Goal: Task Accomplishment & Management: Use online tool/utility

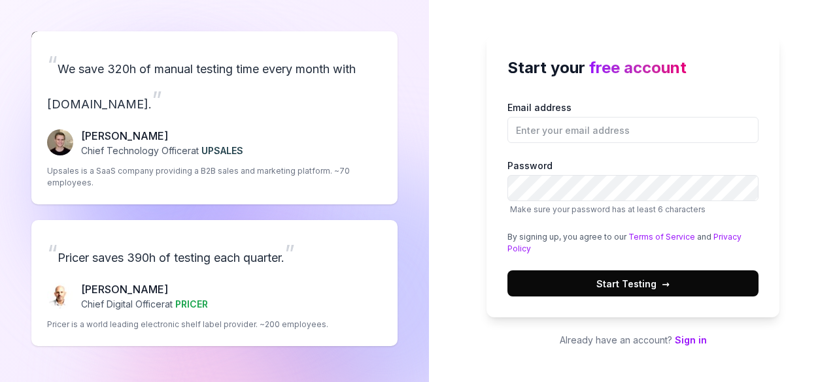
drag, startPoint x: 0, startPoint y: 0, endPoint x: 697, endPoint y: 345, distance: 777.5
click at [697, 345] on link "Sign in" at bounding box center [691, 340] width 32 height 11
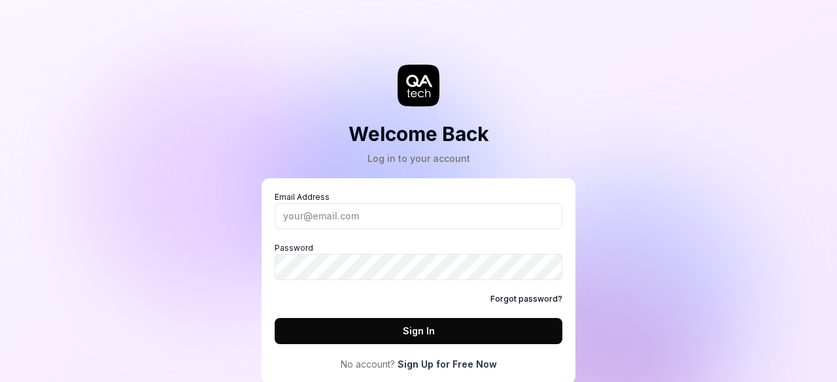
click at [457, 363] on link "Sign Up for Free Now" at bounding box center [447, 365] width 99 height 14
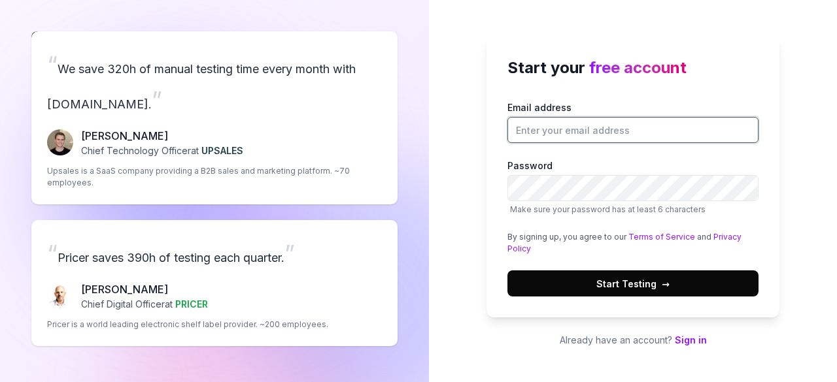
click at [639, 127] on input "Email address" at bounding box center [632, 130] width 251 height 26
type input "[EMAIL_ADDRESS][DOMAIN_NAME]"
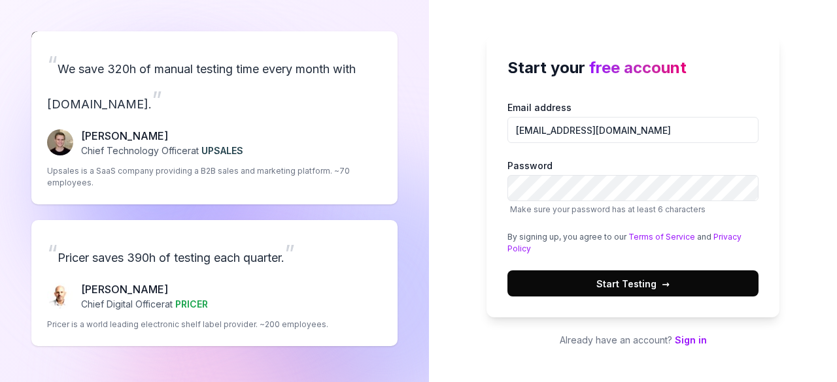
click at [609, 282] on span "Start Testing →" at bounding box center [632, 284] width 73 height 14
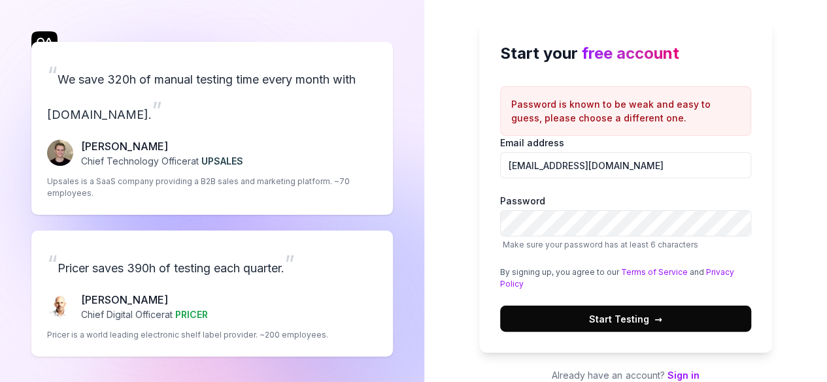
click at [626, 321] on span "Start Testing →" at bounding box center [625, 320] width 73 height 14
click at [605, 209] on label "Password Make sure your password has at least 6 characters" at bounding box center [625, 222] width 251 height 57
click at [607, 321] on span "Start Testing →" at bounding box center [625, 320] width 73 height 14
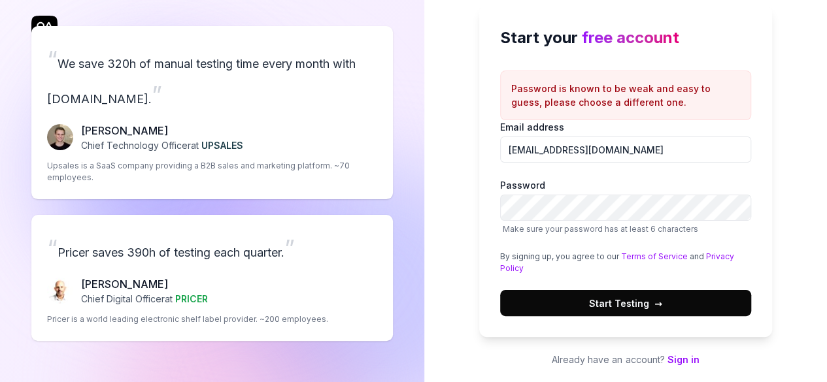
scroll to position [20, 0]
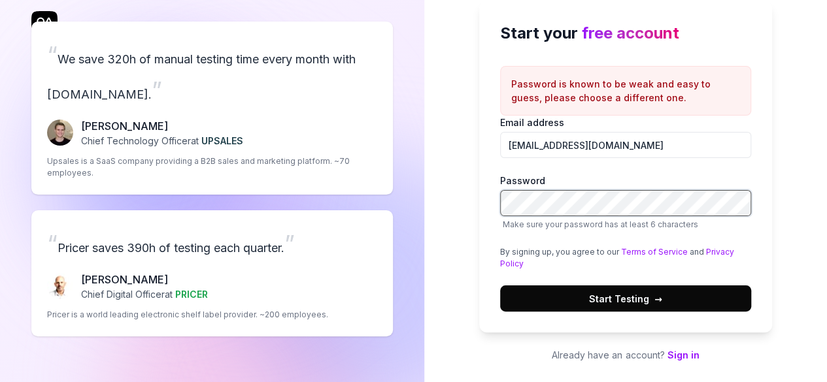
click at [343, 182] on div "“ We save 320h of manual testing time every month with [DOMAIN_NAME]. ” [PERSON…" at bounding box center [413, 181] width 827 height 403
click at [500, 286] on button "Start Testing →" at bounding box center [625, 299] width 251 height 26
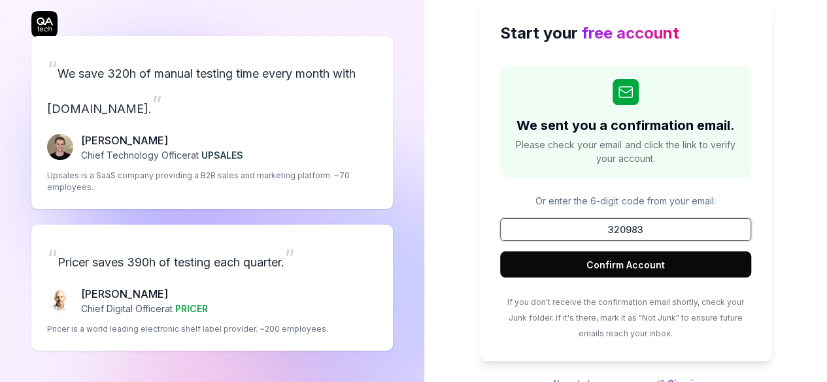
type input "320983"
click at [594, 271] on button "Confirm Account" at bounding box center [625, 265] width 251 height 26
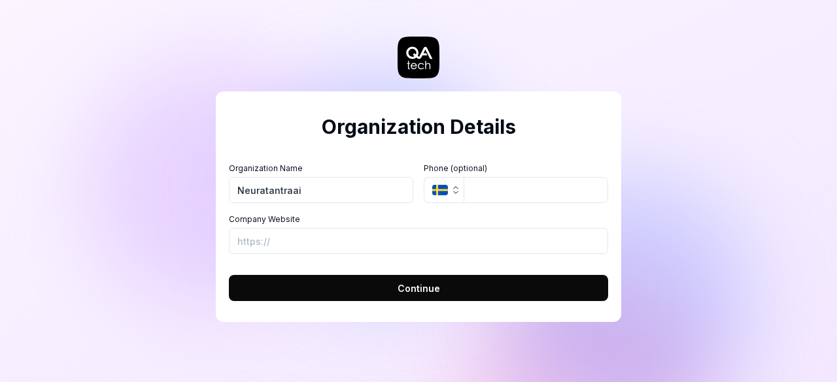
type input "Neuratantraai"
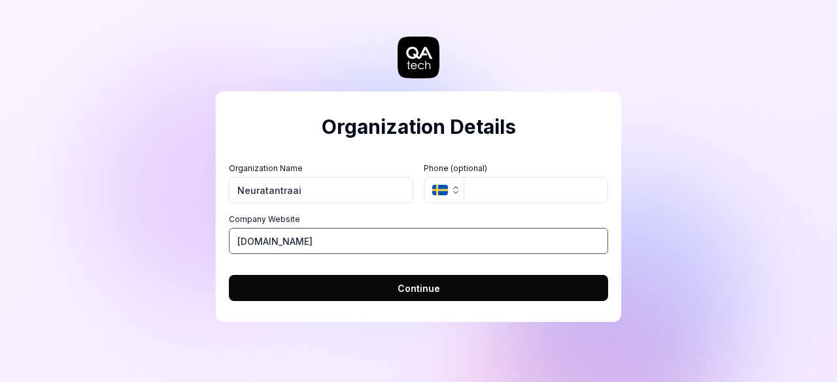
click at [229, 275] on button "Continue" at bounding box center [418, 288] width 379 height 26
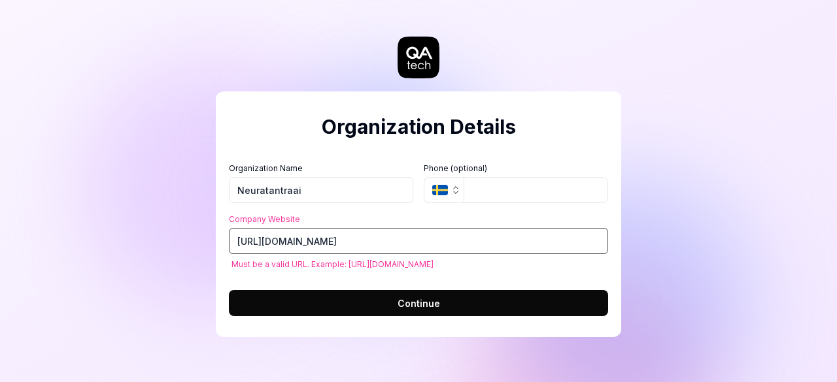
drag, startPoint x: 403, startPoint y: 250, endPoint x: 7, endPoint y: 228, distance: 396.2
click at [7, 228] on div "Organization Details Organization Name Neuratantraai Organization Logo (Square …" at bounding box center [418, 191] width 837 height 382
paste input "[DOMAIN_NAME][URL]"
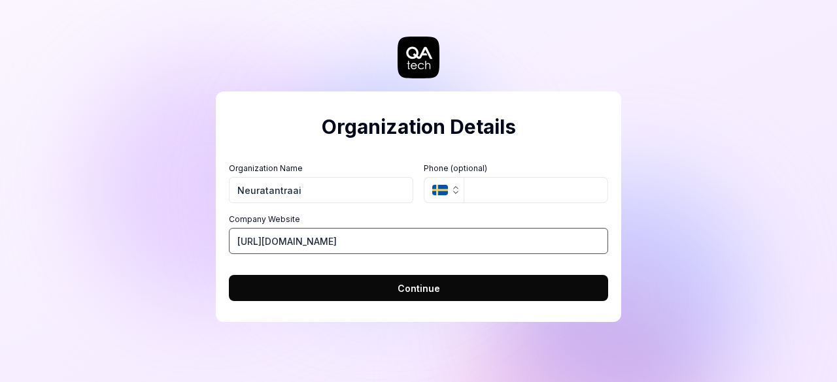
type input "[URL][DOMAIN_NAME]"
click at [354, 286] on button "Continue" at bounding box center [418, 288] width 379 height 26
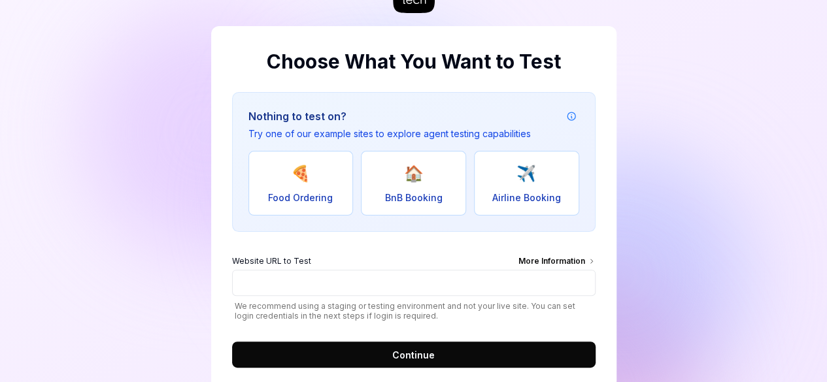
scroll to position [97, 0]
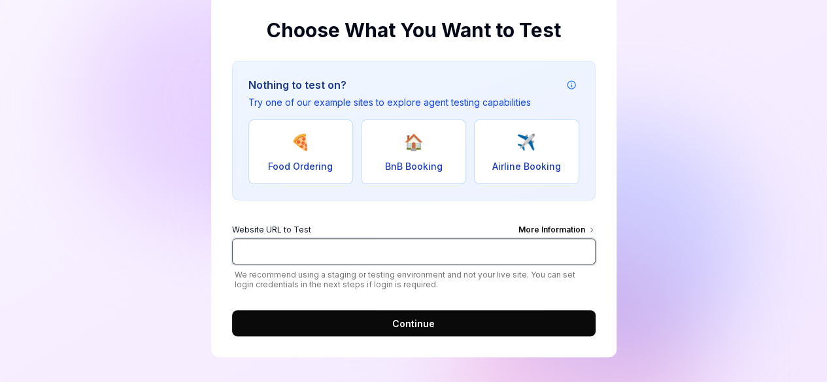
click at [350, 250] on input "Website URL to Test More Information" at bounding box center [414, 252] width 364 height 26
paste input "[URL][DOMAIN_NAME]"
type input "[URL][DOMAIN_NAME]"
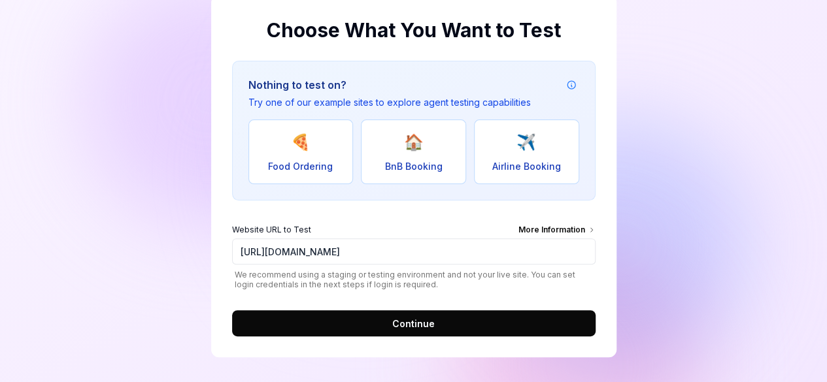
click at [338, 315] on button "Continue" at bounding box center [414, 324] width 364 height 26
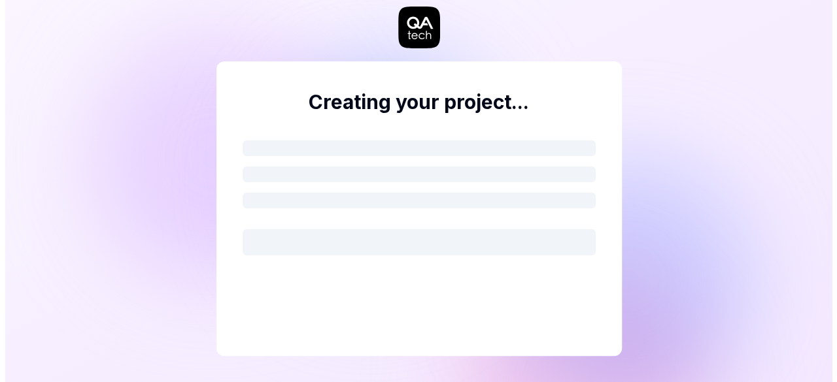
scroll to position [0, 0]
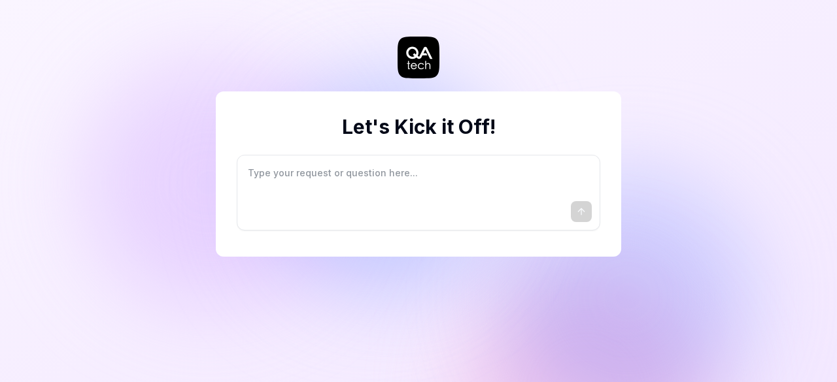
type textarea "*"
type textarea "I"
type textarea "*"
type textarea "I"
type textarea "*"
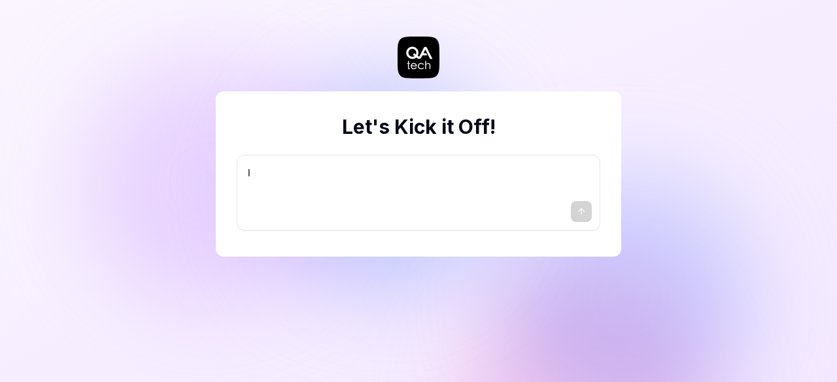
type textarea "I w"
type textarea "*"
type textarea "I wa"
type textarea "*"
type textarea "I wan"
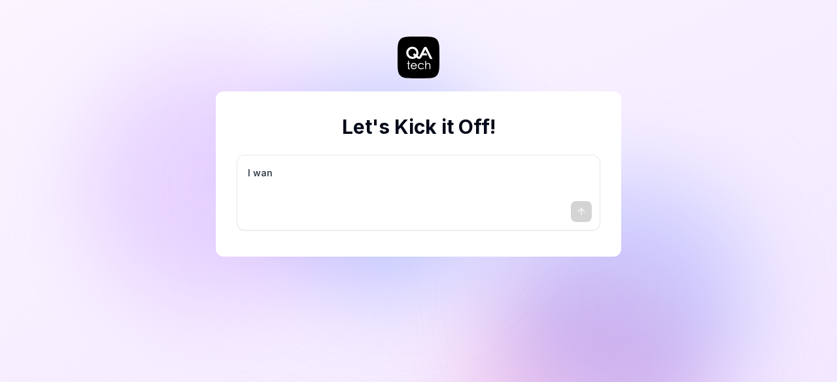
type textarea "*"
type textarea "I want"
type textarea "*"
type textarea "I want"
type textarea "*"
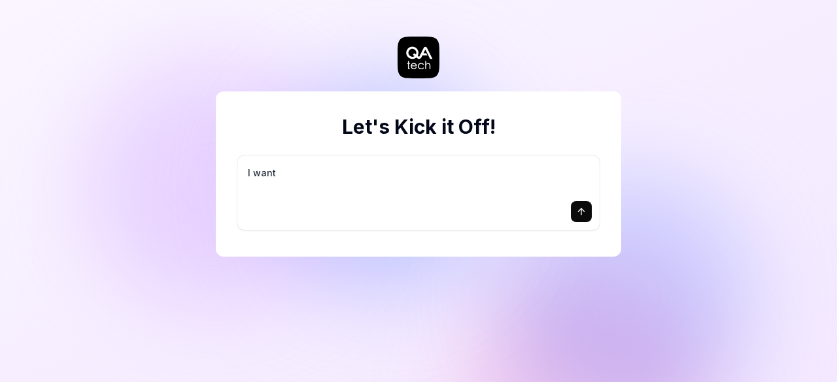
type textarea "I want a"
type textarea "*"
type textarea "I want a"
type textarea "*"
type textarea "I want a g"
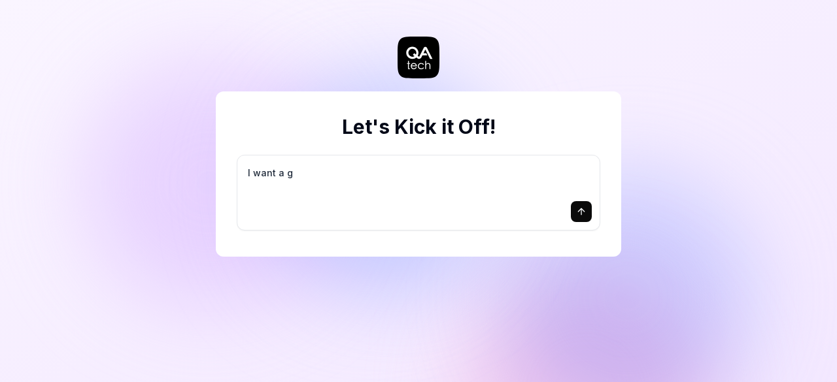
type textarea "*"
type textarea "I want a go"
type textarea "*"
type textarea "I want a goo"
type textarea "*"
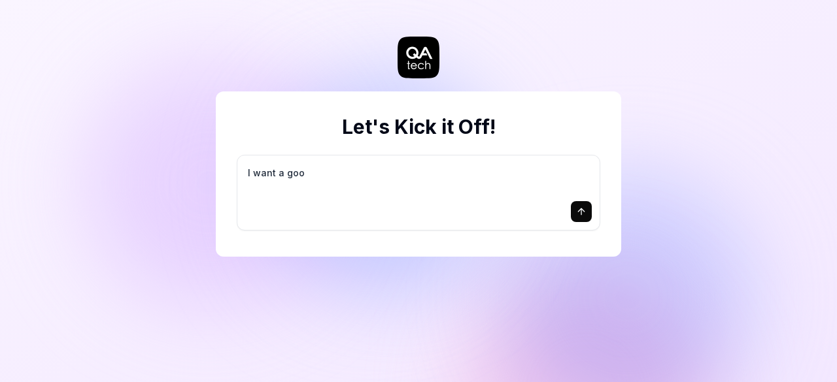
type textarea "I want a good"
type textarea "*"
type textarea "I want a good"
type textarea "*"
type textarea "I want a good t"
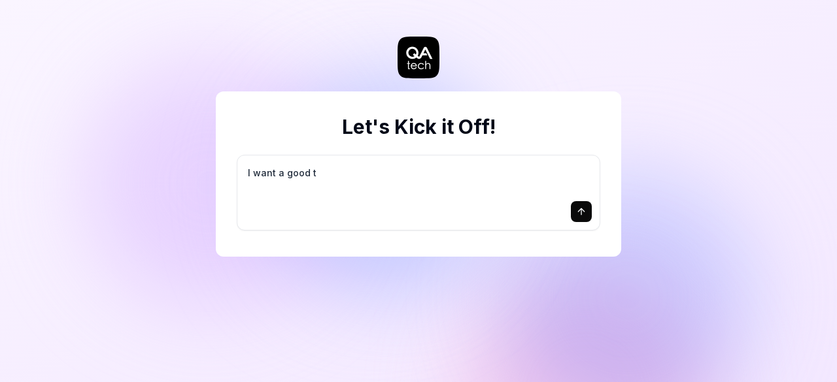
type textarea "*"
type textarea "I want a good te"
type textarea "*"
type textarea "I want a good tes"
type textarea "*"
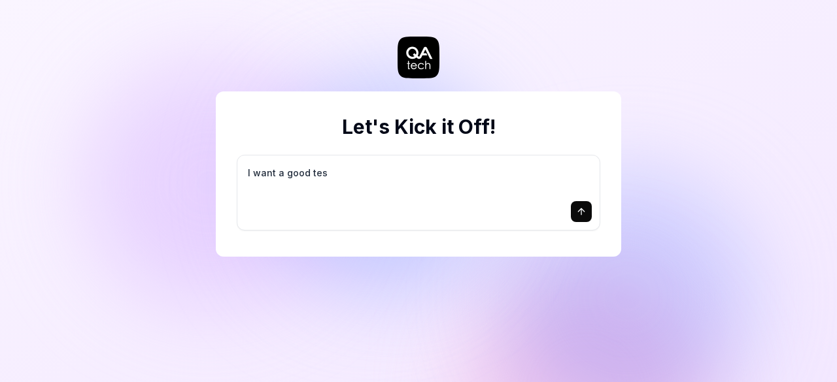
type textarea "I want a good test"
type textarea "*"
type textarea "I want a good test"
type textarea "*"
type textarea "I want a good test s"
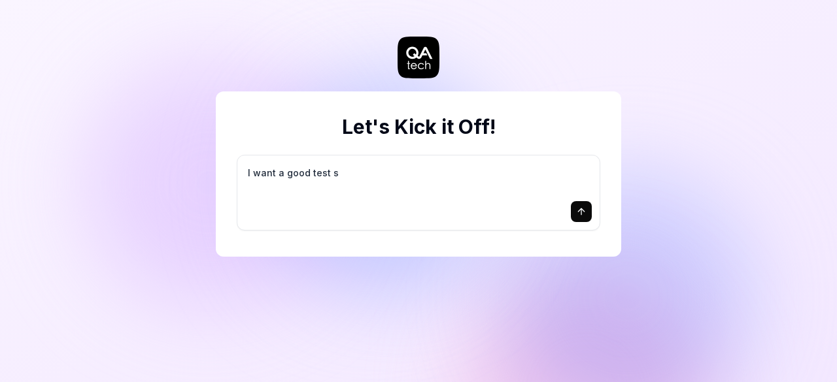
type textarea "*"
type textarea "I want a good test se"
type textarea "*"
type textarea "I want a good test set"
type textarea "*"
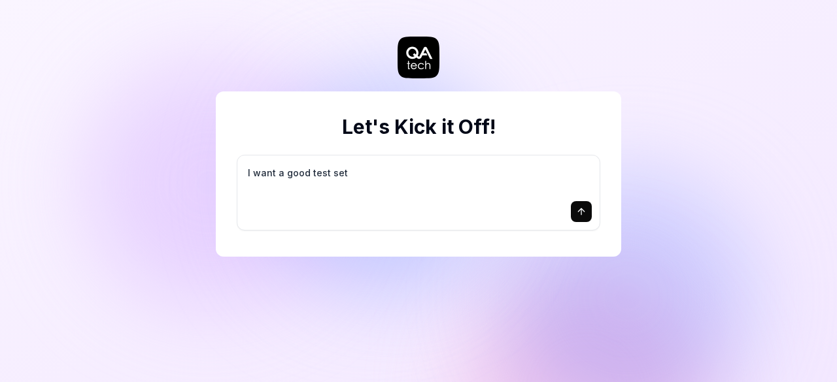
type textarea "I want a good test setu"
type textarea "*"
type textarea "I want a good test setup"
type textarea "*"
type textarea "I want a good test setup"
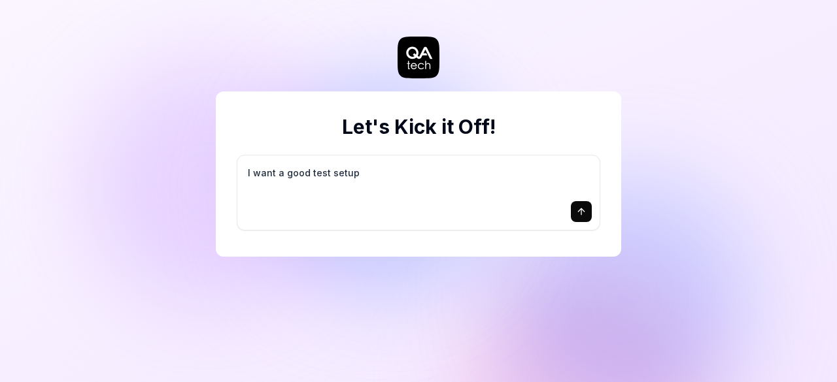
type textarea "*"
type textarea "I want a good test setup f"
type textarea "*"
type textarea "I want a good test setup fo"
type textarea "*"
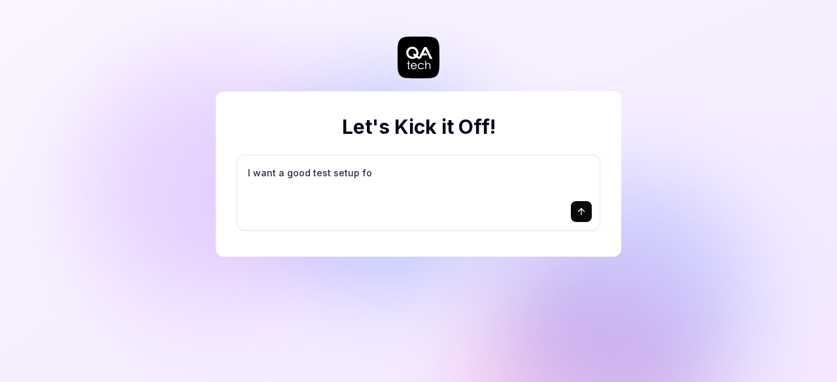
type textarea "I want a good test setup for"
type textarea "*"
type textarea "I want a good test setup for"
type textarea "*"
type textarea "I want a good test setup for m"
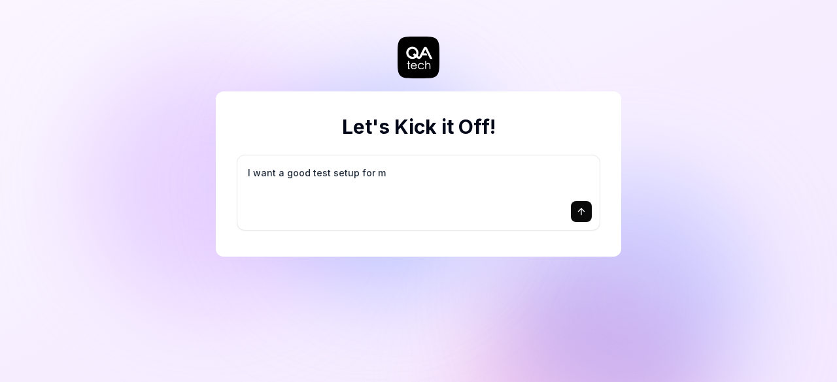
type textarea "*"
type textarea "I want a good test setup for my"
type textarea "*"
type textarea "I want a good test setup for my"
type textarea "*"
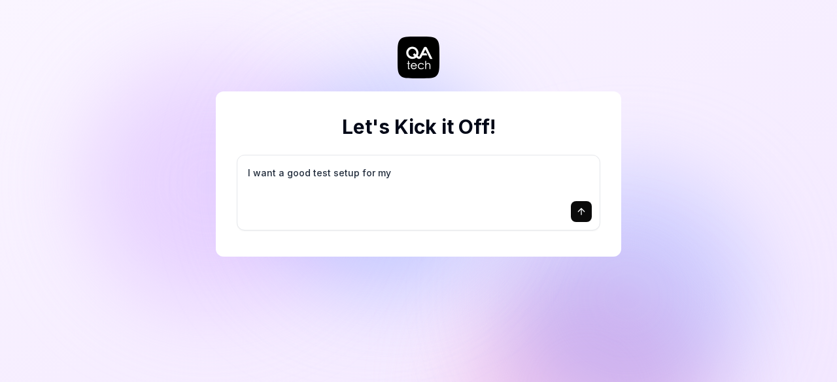
type textarea "I want a good test setup for my s"
type textarea "*"
type textarea "I want a good test setup for my si"
type textarea "*"
type textarea "I want a good test setup for my sit"
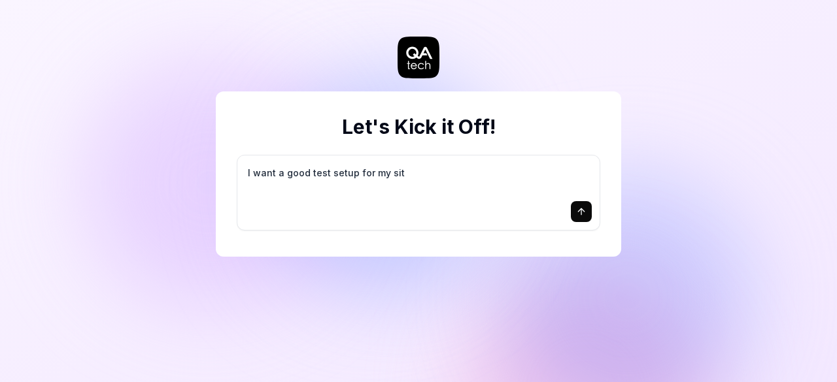
type textarea "*"
type textarea "I want a good test setup for my site"
type textarea "*"
type textarea "I want a good test setup for my site"
type textarea "*"
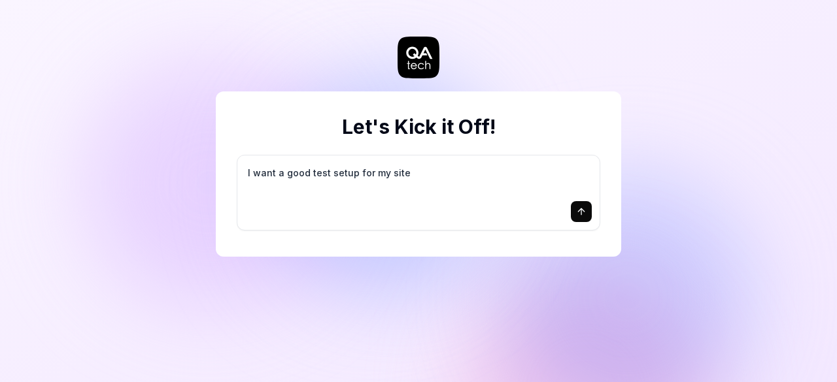
type textarea "I want a good test setup for my site -"
type textarea "*"
type textarea "I want a good test setup for my site -"
type textarea "*"
type textarea "I want a good test setup for my site - h"
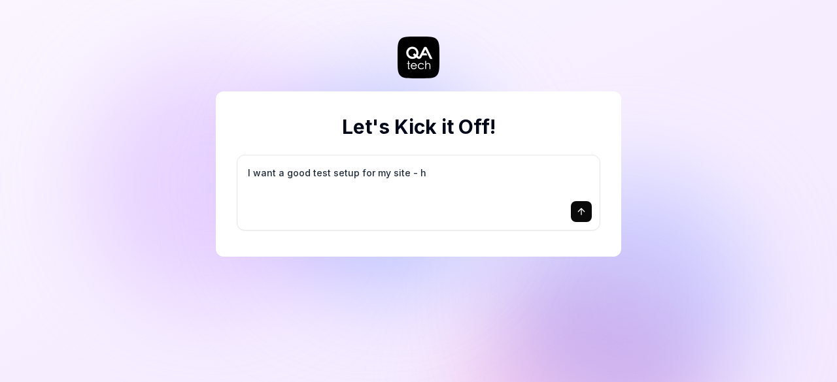
type textarea "*"
type textarea "I want a good test setup for my site - he"
type textarea "*"
type textarea "I want a good test setup for my site - hel"
type textarea "*"
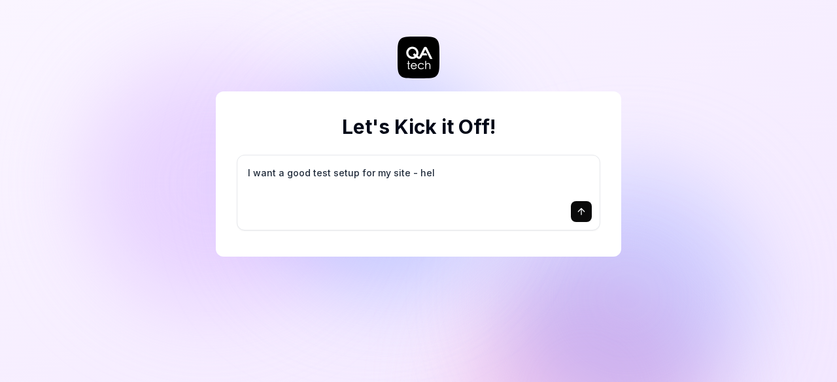
type textarea "I want a good test setup for my site - help"
type textarea "*"
type textarea "I want a good test setup for my site - help"
type textarea "*"
type textarea "I want a good test setup for my site - help m"
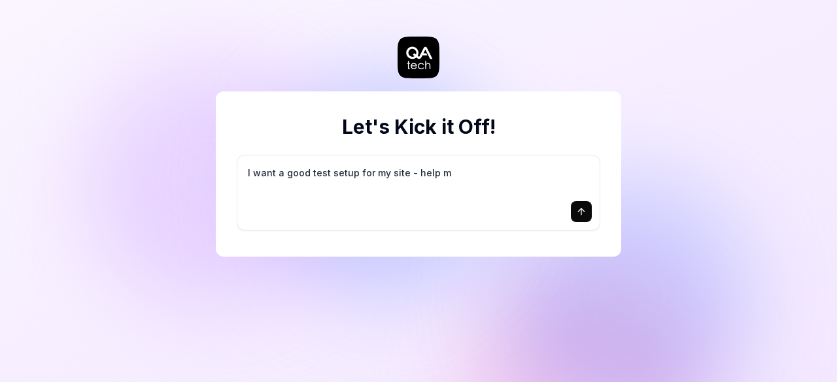
type textarea "*"
type textarea "I want a good test setup for my site - help me"
type textarea "*"
type textarea "I want a good test setup for my site - help me"
type textarea "*"
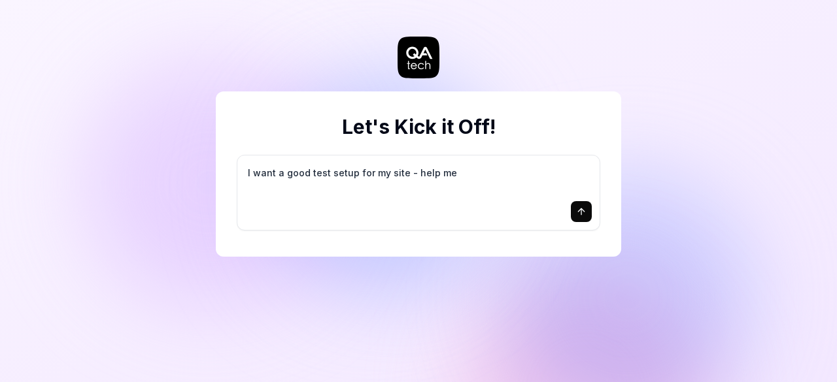
type textarea "I want a good test setup for my site - help me c"
type textarea "*"
type textarea "I want a good test setup for my site - help me cr"
type textarea "*"
type textarea "I want a good test setup for my site - help me cre"
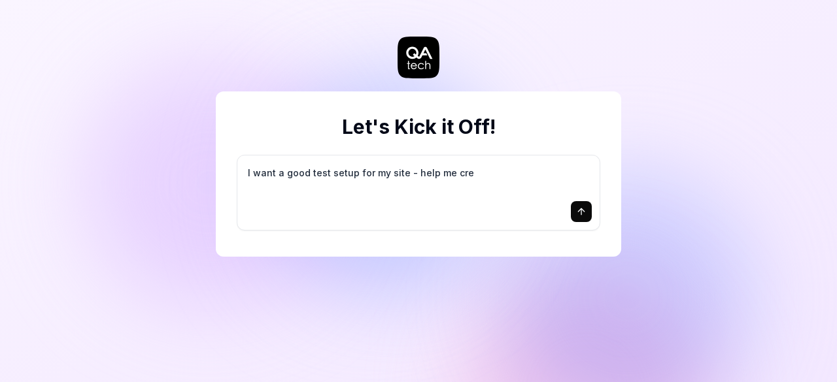
type textarea "*"
type textarea "I want a good test setup for my site - help me crea"
type textarea "*"
type textarea "I want a good test setup for my site - help me creat"
type textarea "*"
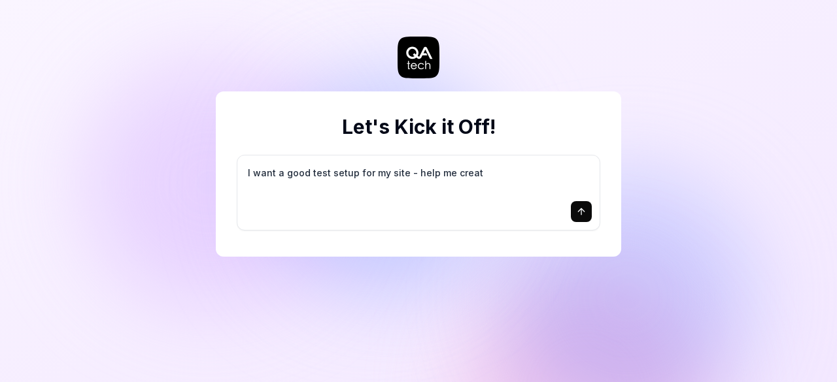
type textarea "I want a good test setup for my site - help me create"
type textarea "*"
type textarea "I want a good test setup for my site - help me create"
type textarea "*"
type textarea "I want a good test setup for my site - help me create t"
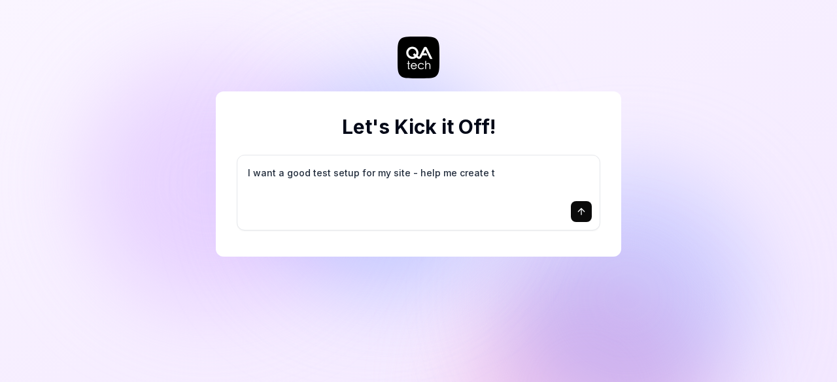
type textarea "*"
type textarea "I want a good test setup for my site - help me create th"
type textarea "*"
type textarea "I want a good test setup for my site - help me create the"
type textarea "*"
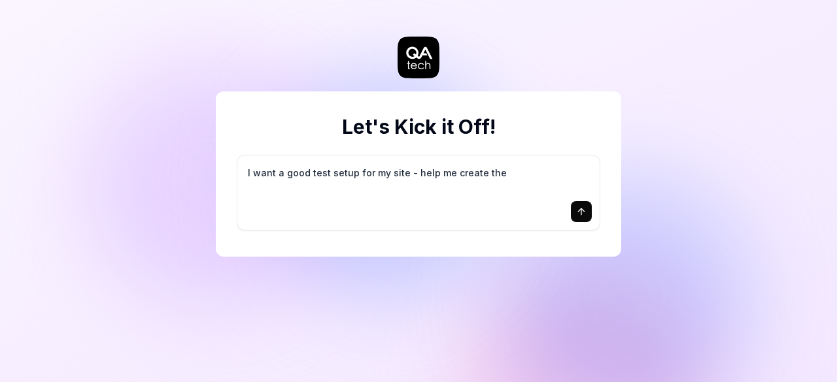
type textarea "I want a good test setup for my site - help me create the"
type textarea "*"
type textarea "I want a good test setup for my site - help me create the f"
type textarea "*"
type textarea "I want a good test setup for my site - help me create the fi"
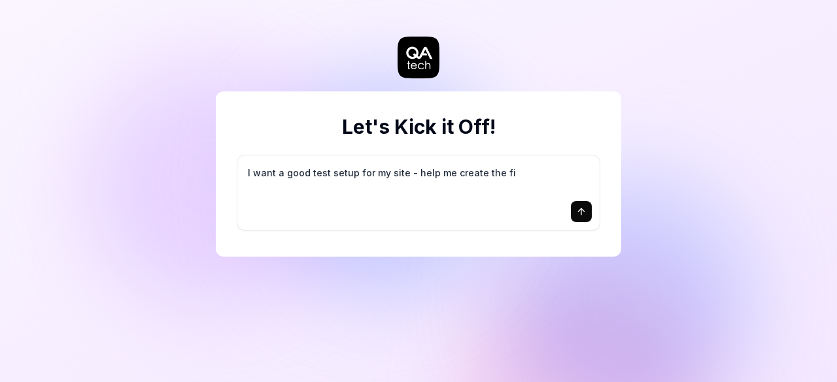
type textarea "*"
type textarea "I want a good test setup for my site - help me create the fir"
type textarea "*"
type textarea "I want a good test setup for my site - help me create the firs"
type textarea "*"
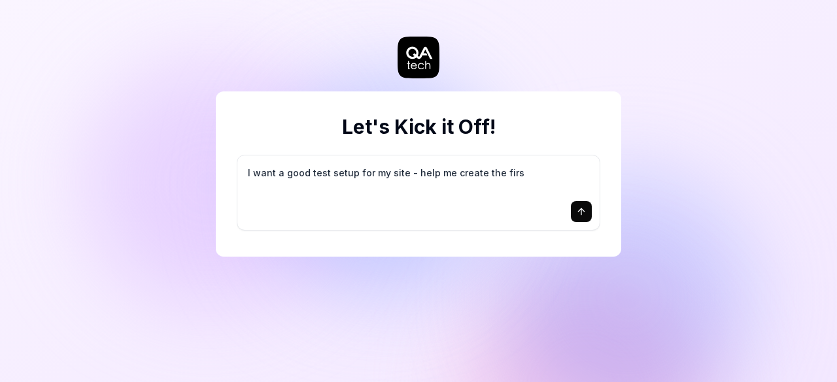
type textarea "I want a good test setup for my site - help me create the first"
type textarea "*"
type textarea "I want a good test setup for my site - help me create the first"
type textarea "*"
type textarea "I want a good test setup for my site - help me create the first 3"
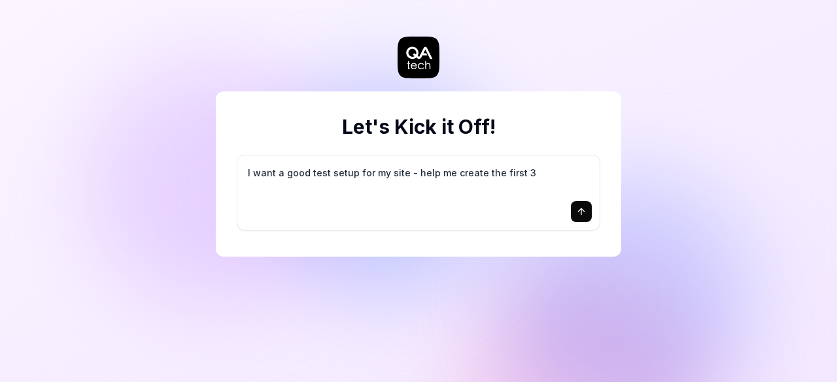
type textarea "*"
type textarea "I want a good test setup for my site - help me create the first 3-"
type textarea "*"
type textarea "I want a good test setup for my site - help me create the first 3-5"
type textarea "*"
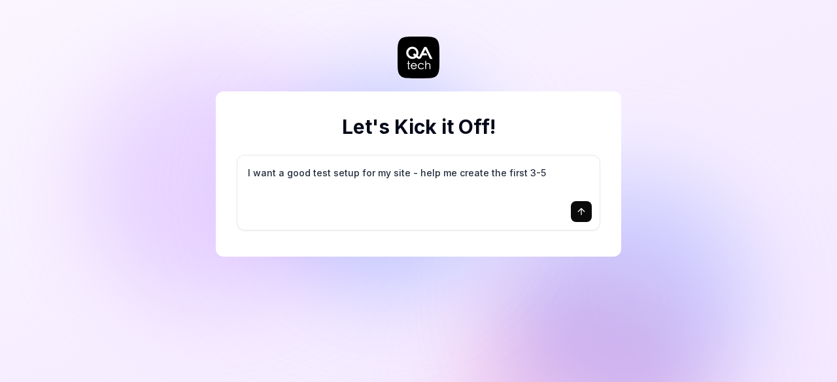
type textarea "I want a good test setup for my site - help me create the first 3-5"
type textarea "*"
type textarea "I want a good test setup for my site - help me create the first 3-5 t"
type textarea "*"
type textarea "I want a good test setup for my site - help me create the first 3-5 te"
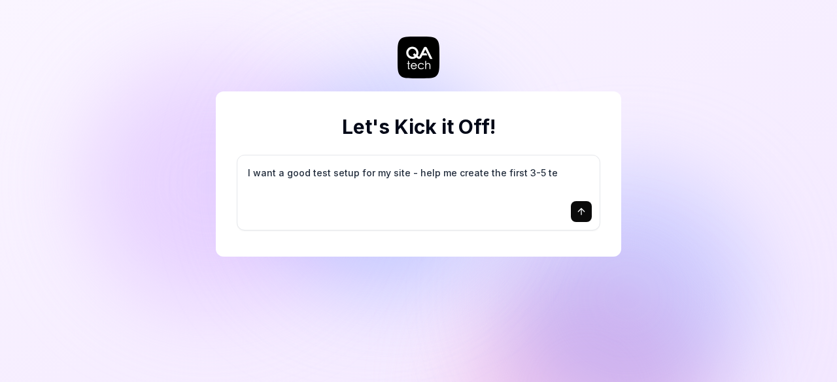
type textarea "*"
type textarea "I want a good test setup for my site - help me create the first 3-5 tes"
type textarea "*"
type textarea "I want a good test setup for my site - help me create the first 3-5 test"
type textarea "*"
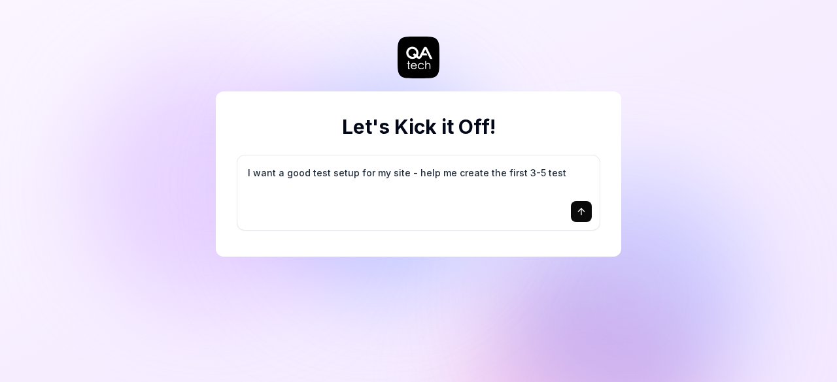
type textarea "I want a good test setup for my site - help me create the first 3-5 test"
type textarea "*"
type textarea "I want a good test setup for my site - help me create the first 3-5 test c"
type textarea "*"
type textarea "I want a good test setup for my site - help me create the first 3-5 test ca"
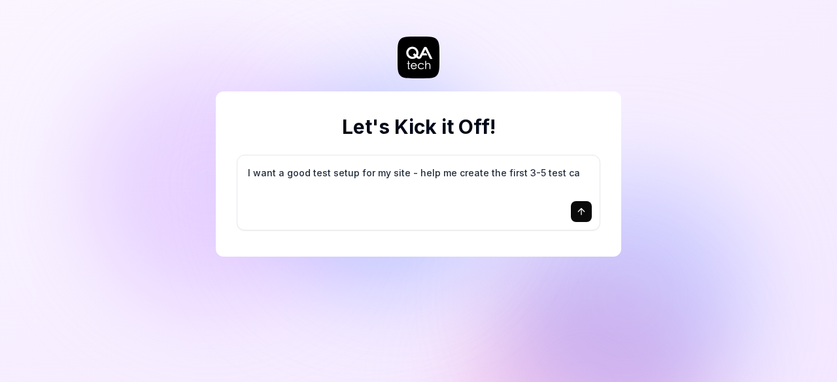
type textarea "*"
type textarea "I want a good test setup for my site - help me create the first 3-5 test cas"
type textarea "*"
type textarea "I want a good test setup for my site - help me create the first 3-5 test case"
type textarea "*"
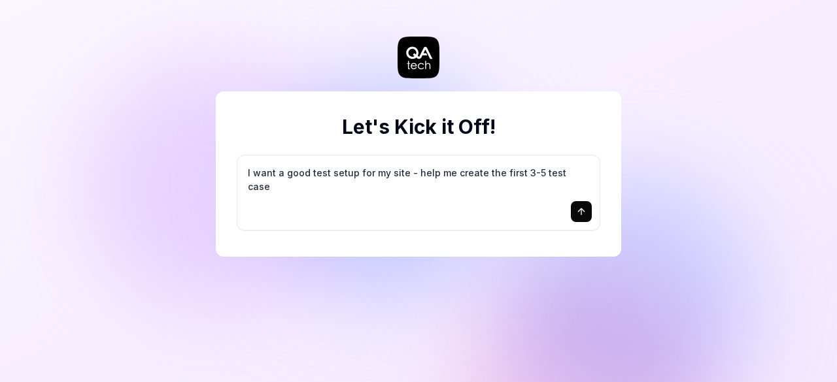
type textarea "I want a good test setup for my site - help me create the first 3-5 test cases"
click at [578, 212] on icon "submit" at bounding box center [581, 212] width 10 height 10
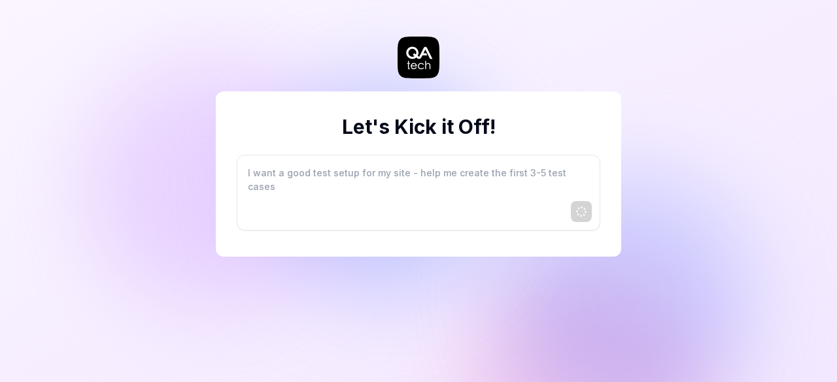
type textarea "*"
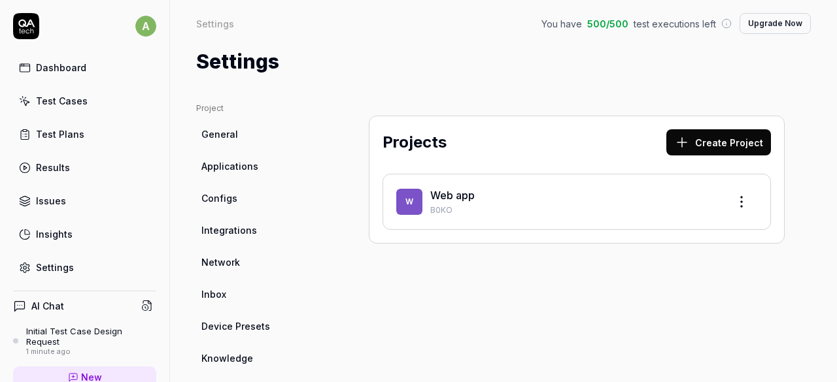
click at [98, 103] on link "Test Cases" at bounding box center [84, 100] width 143 height 25
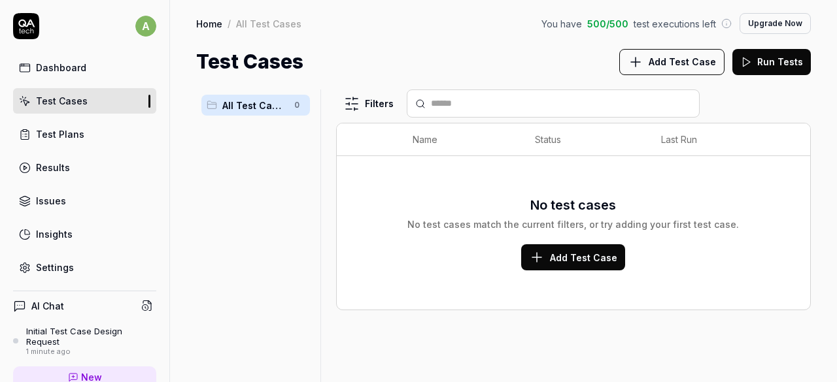
click at [67, 67] on div "Dashboard" at bounding box center [61, 68] width 50 height 14
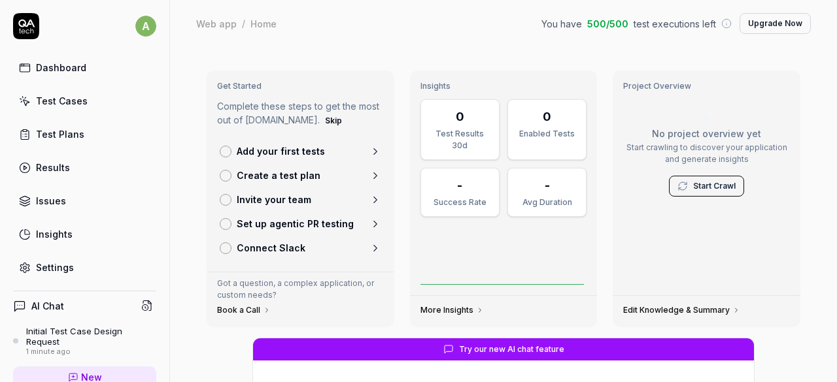
click at [362, 152] on link "Add your first tests" at bounding box center [300, 151] width 172 height 24
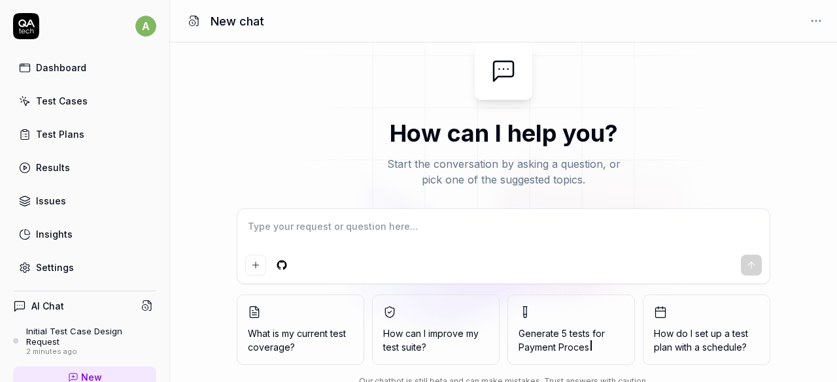
type textarea "*"
click at [56, 101] on div "Test Cases" at bounding box center [62, 101] width 52 height 14
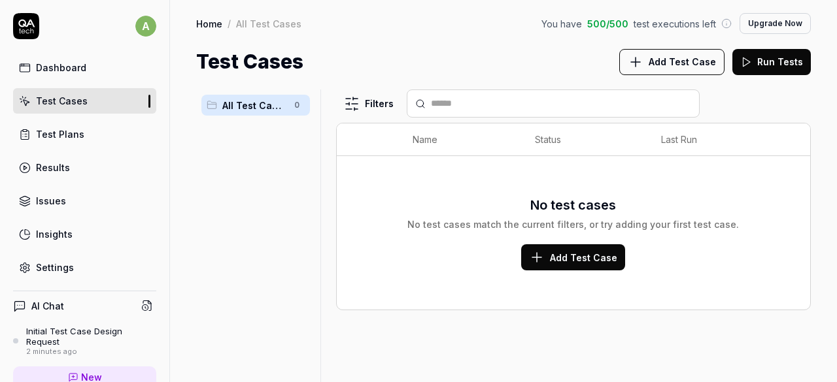
click at [560, 253] on span "Add Test Case" at bounding box center [583, 258] width 67 height 14
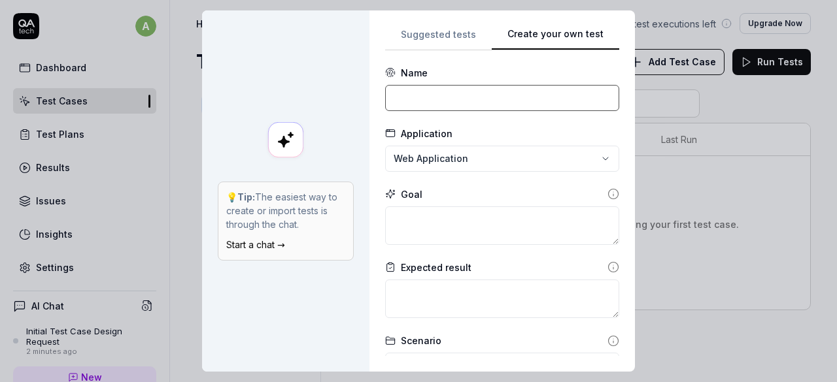
click at [516, 93] on input at bounding box center [502, 98] width 234 height 26
type input "Validate home page"
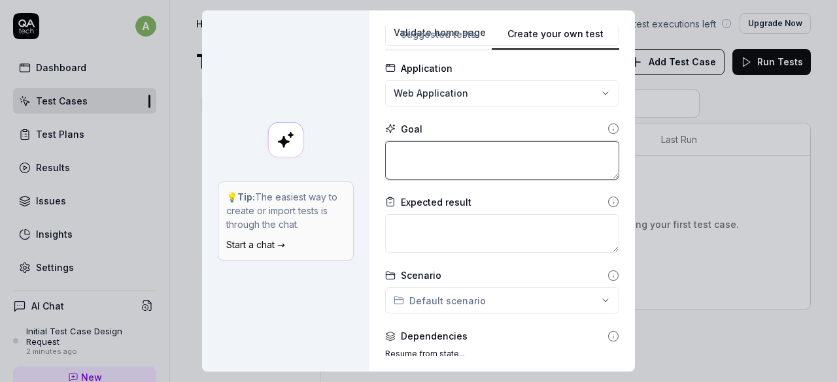
scroll to position [131, 0]
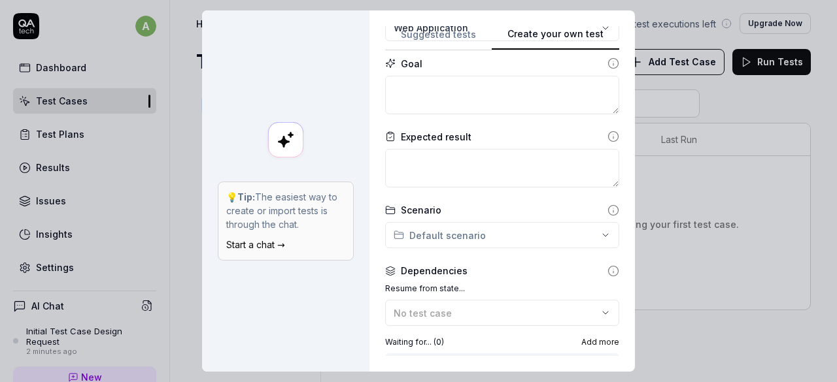
click at [522, 236] on div "**********" at bounding box center [418, 191] width 837 height 382
click at [465, 168] on textarea at bounding box center [502, 168] width 234 height 39
type textarea "*"
type textarea "h"
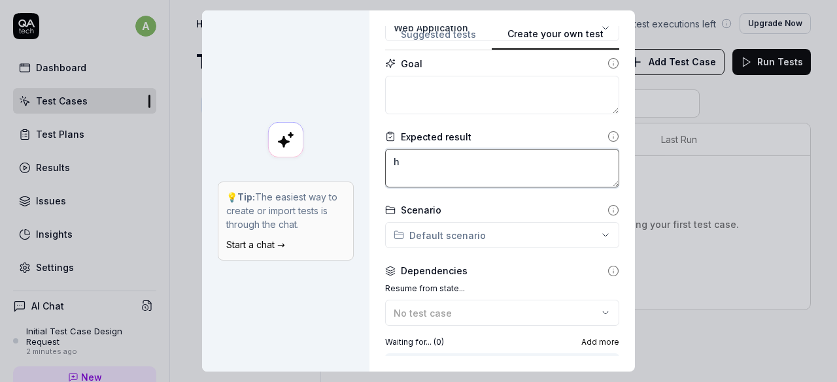
type textarea "*"
type textarea "ho"
type textarea "*"
type textarea "hom"
type textarea "*"
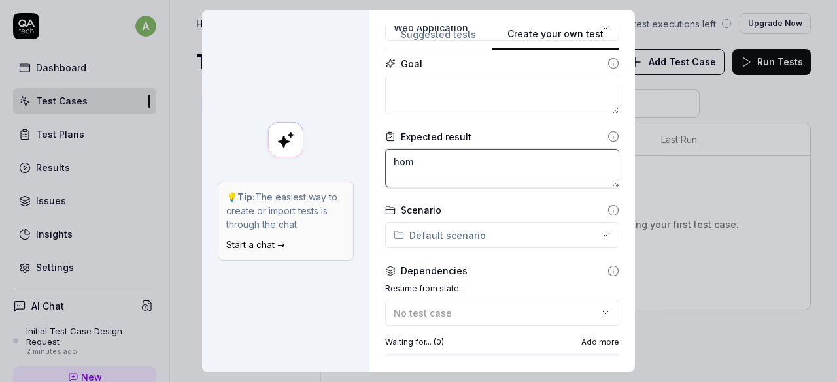
type textarea "home"
type textarea "*"
type textarea "home"
type textarea "*"
type textarea "home p"
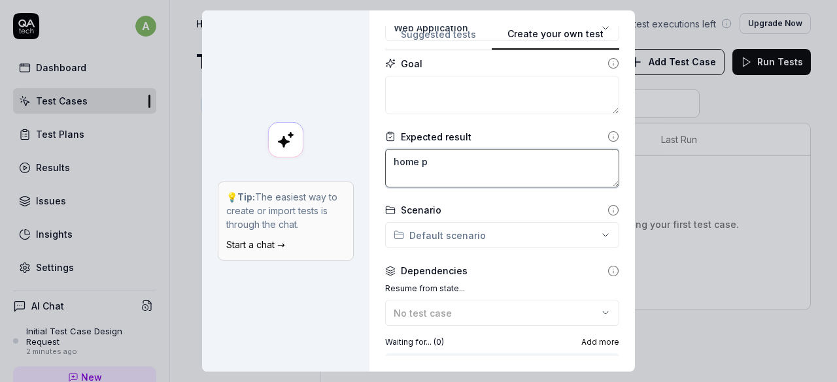
type textarea "*"
type textarea "home pa"
type textarea "*"
type textarea "home pag"
type textarea "*"
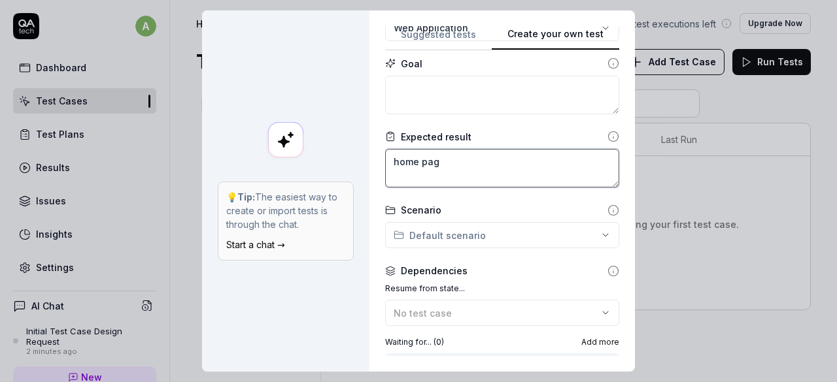
type textarea "home page"
type textarea "*"
type textarea "home page"
type textarea "*"
type textarea "home page s"
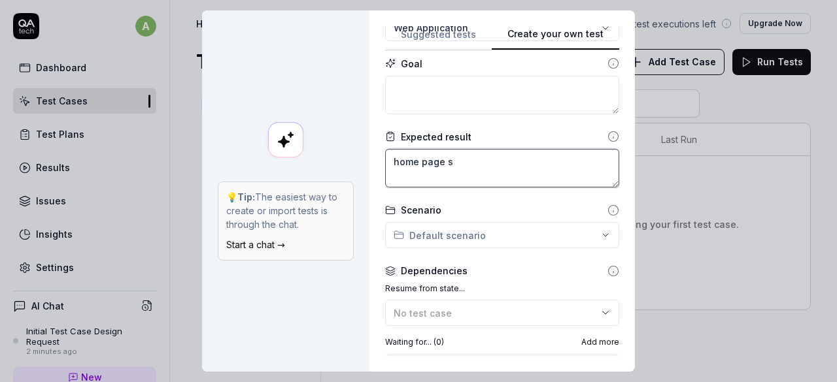
type textarea "*"
type textarea "home page sh"
type textarea "*"
type textarea "home page sho"
type textarea "*"
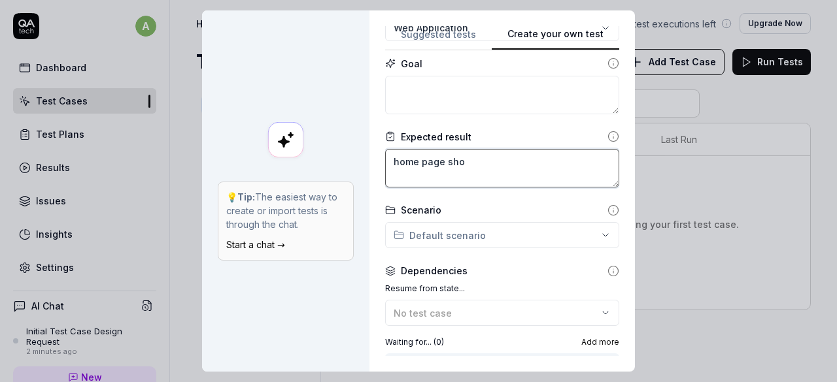
type textarea "home page shou"
type textarea "*"
type textarea "home page shoul"
type textarea "*"
type textarea "home page should"
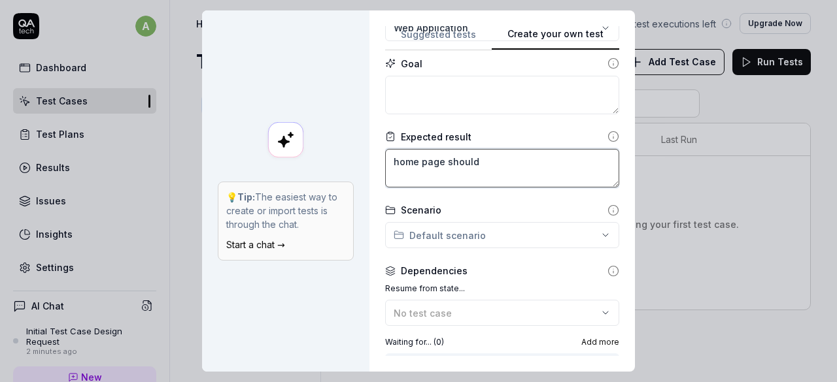
type textarea "*"
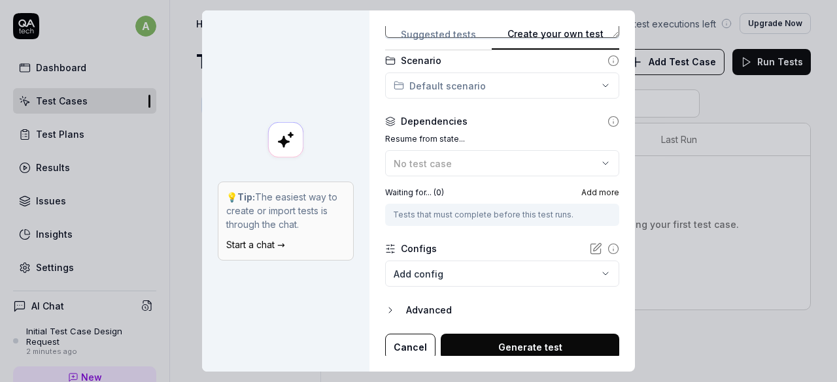
scroll to position [284, 0]
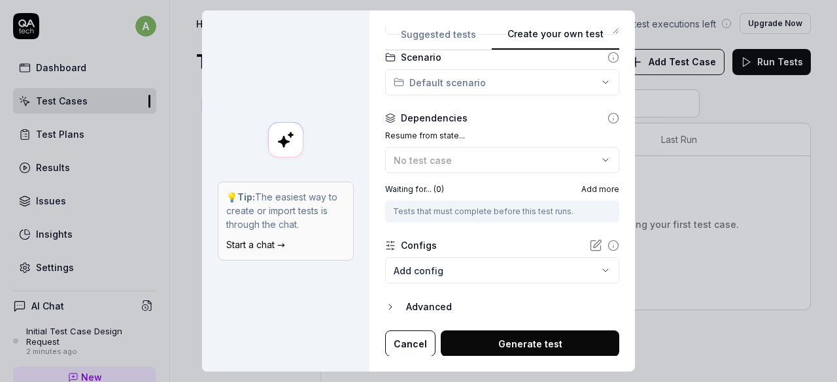
click at [481, 345] on button "Generate test" at bounding box center [530, 344] width 178 height 26
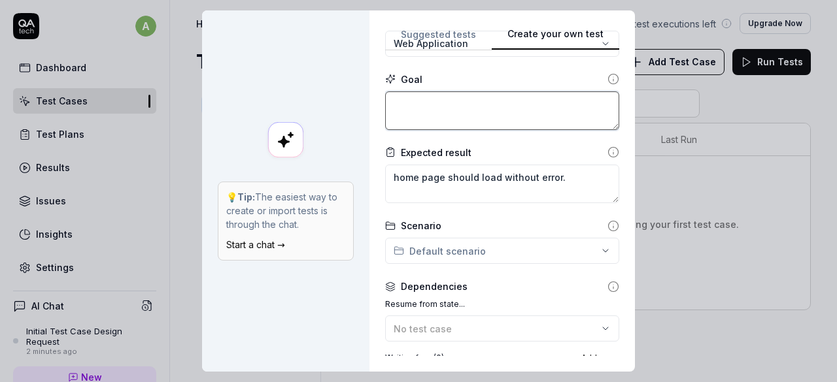
scroll to position [50, 0]
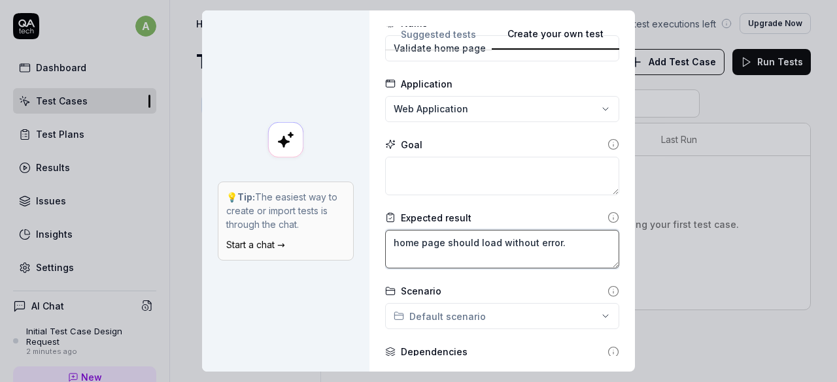
drag, startPoint x: 564, startPoint y: 246, endPoint x: 281, endPoint y: 247, distance: 282.5
click at [281, 247] on div "**********" at bounding box center [418, 191] width 433 height 362
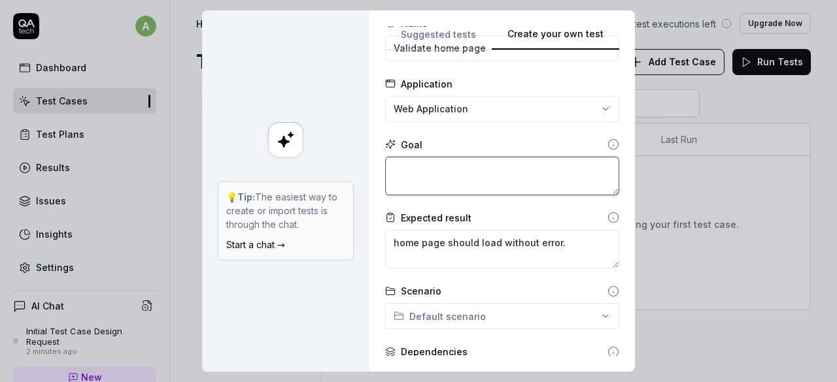
click at [443, 181] on textarea at bounding box center [502, 176] width 234 height 39
paste textarea "home page should load without error."
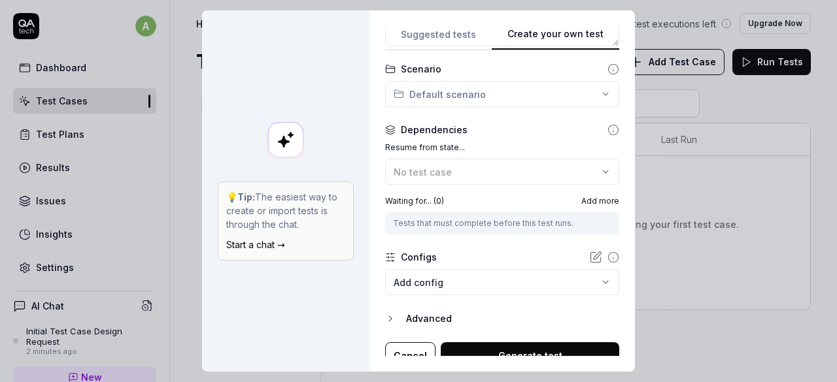
scroll to position [284, 0]
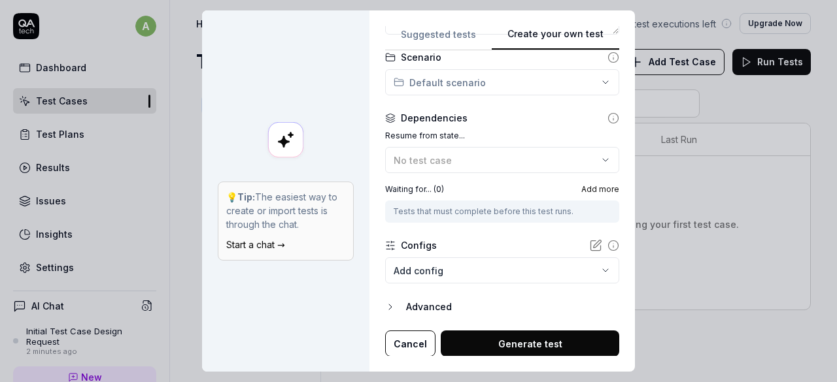
click at [546, 338] on button "Generate test" at bounding box center [530, 344] width 178 height 26
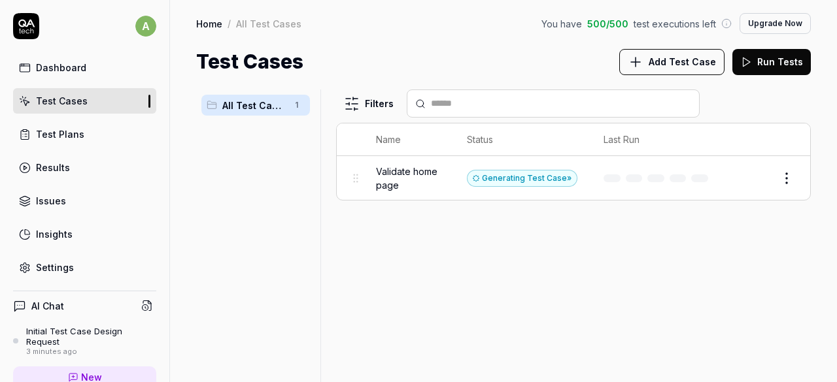
click at [790, 178] on html "a Dashboard Test Cases Test Plans Results Issues Insights Settings AI Chat Init…" at bounding box center [418, 191] width 837 height 382
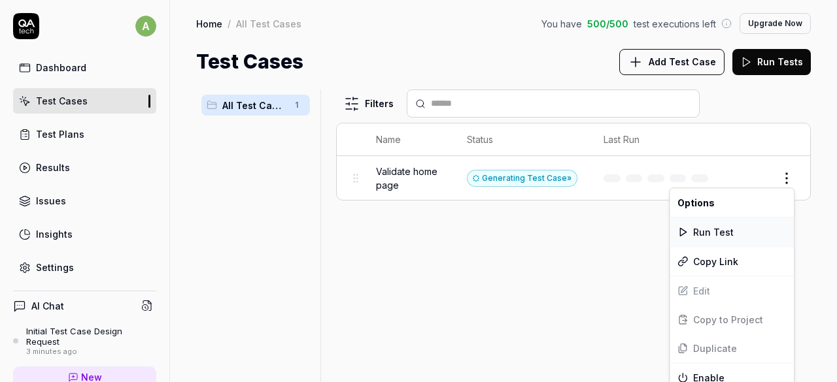
click at [701, 233] on div "Run Test" at bounding box center [732, 232] width 124 height 29
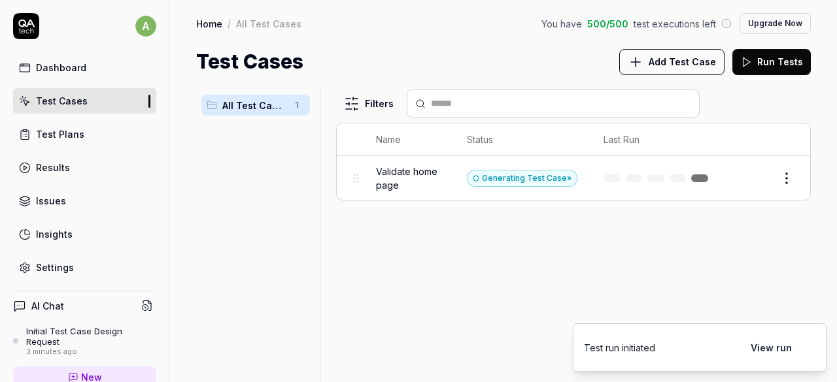
click at [777, 348] on button "View run" at bounding box center [771, 348] width 57 height 26
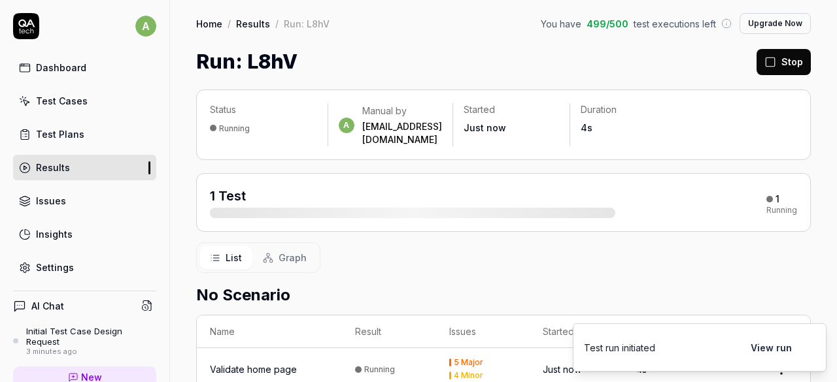
scroll to position [58, 0]
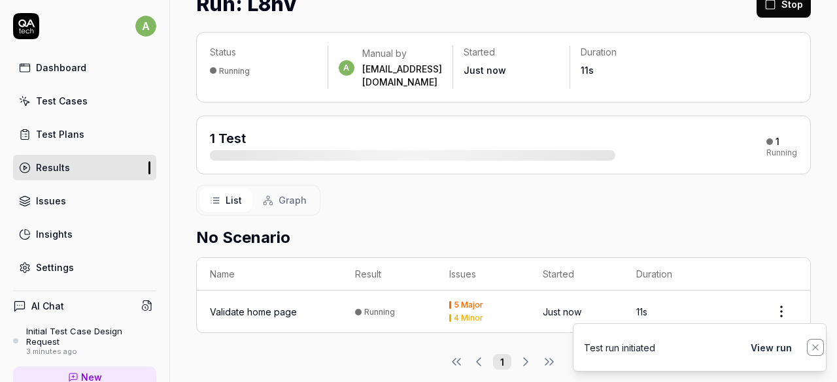
click at [815, 352] on icon "Notifications (F8)" at bounding box center [815, 348] width 10 height 10
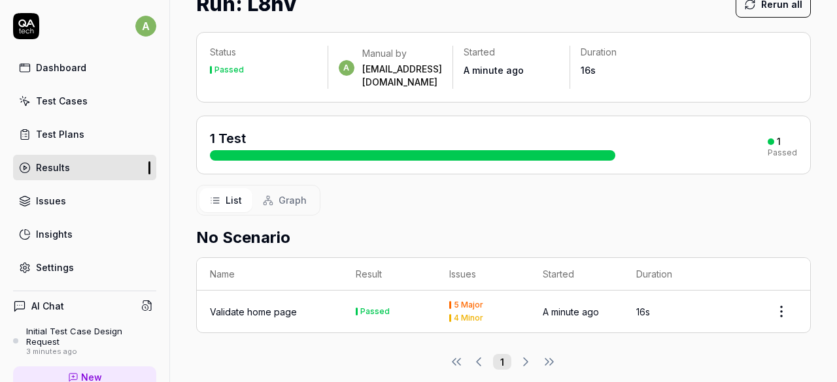
click at [274, 305] on div "Validate home page" at bounding box center [253, 312] width 87 height 14
click at [766, 300] on html "a Dashboard Test Cases Test Plans Results Issues Insights Settings AI Chat Init…" at bounding box center [418, 191] width 837 height 382
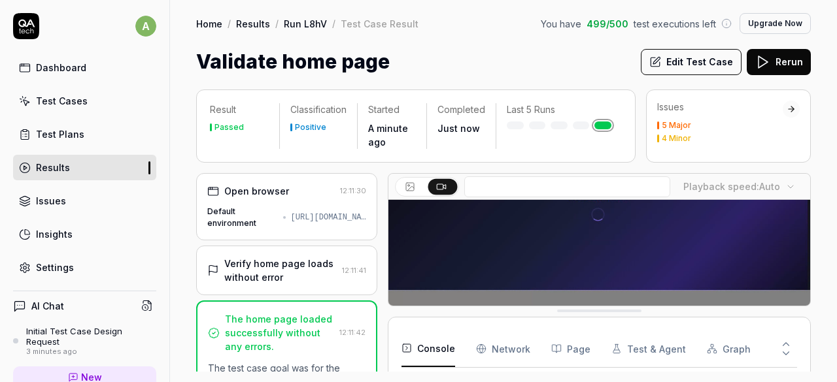
scroll to position [150, 0]
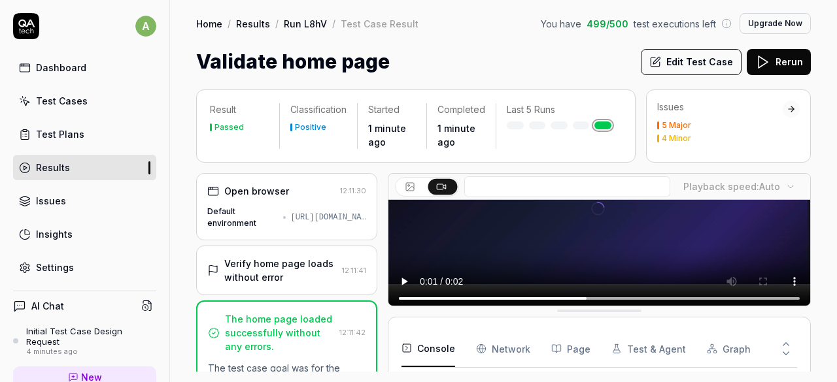
click at [73, 101] on div "Test Cases" at bounding box center [62, 101] width 52 height 14
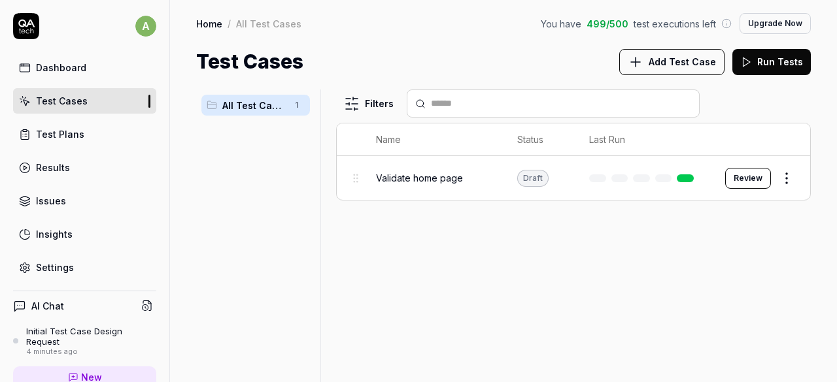
click at [670, 65] on span "Add Test Case" at bounding box center [682, 62] width 67 height 14
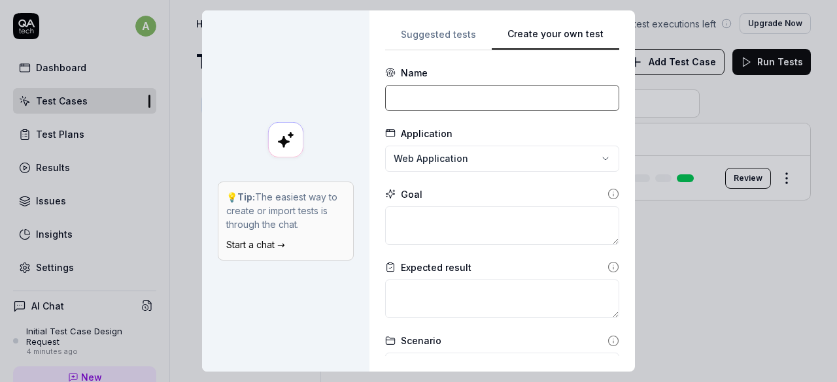
click at [469, 101] on input at bounding box center [502, 98] width 234 height 26
paste input "AgentOS Lite"
click at [470, 106] on input "Validate on clicking AgentOS Lite under products redirect to agentos page." at bounding box center [502, 98] width 234 height 26
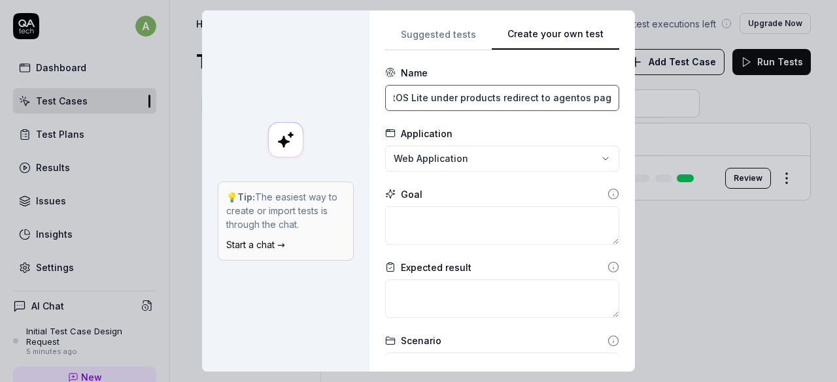
click at [470, 106] on input "Validate on clicking AgentOS Lite under products redirect to agentos page." at bounding box center [502, 98] width 234 height 26
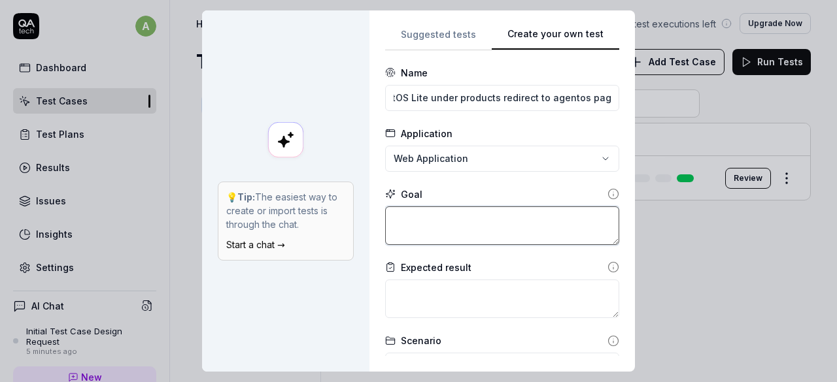
click at [425, 216] on textarea at bounding box center [502, 226] width 234 height 39
click at [560, 213] on textarea "Agentos page should be loaded." at bounding box center [502, 226] width 234 height 39
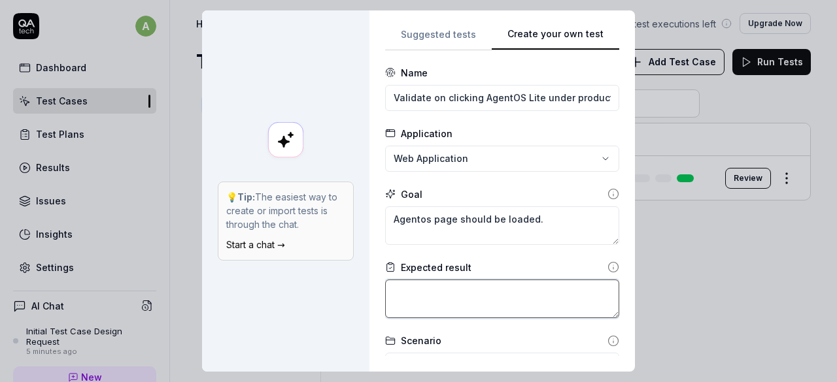
click at [468, 280] on textarea at bounding box center [502, 299] width 234 height 39
paste textarea "Agentos page should be loaded."
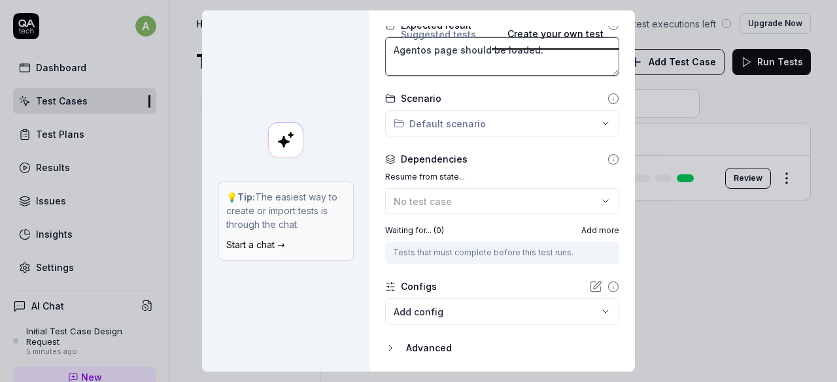
scroll to position [284, 0]
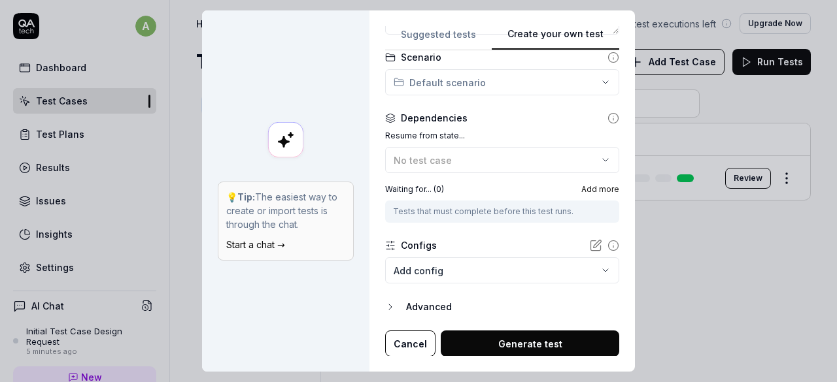
click at [505, 343] on button "Generate test" at bounding box center [530, 344] width 178 height 26
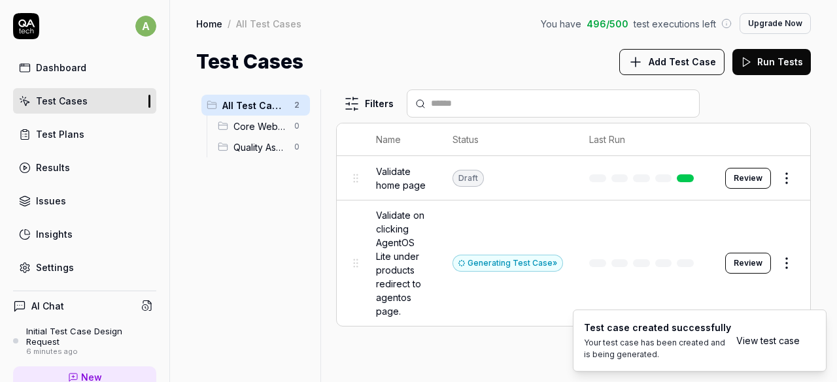
click at [751, 180] on button "Review" at bounding box center [748, 178] width 46 height 21
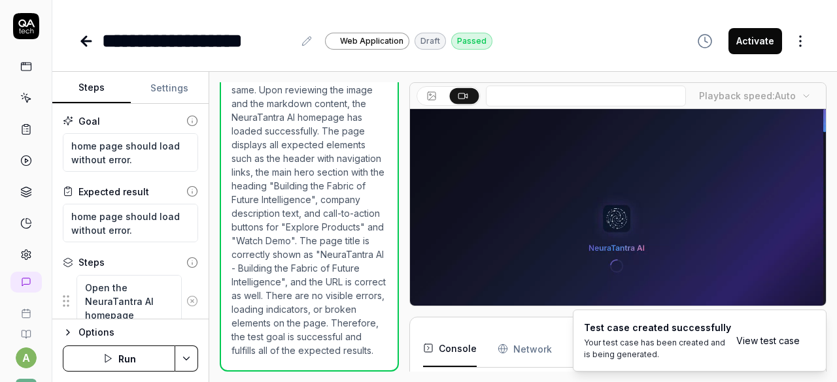
scroll to position [255, 0]
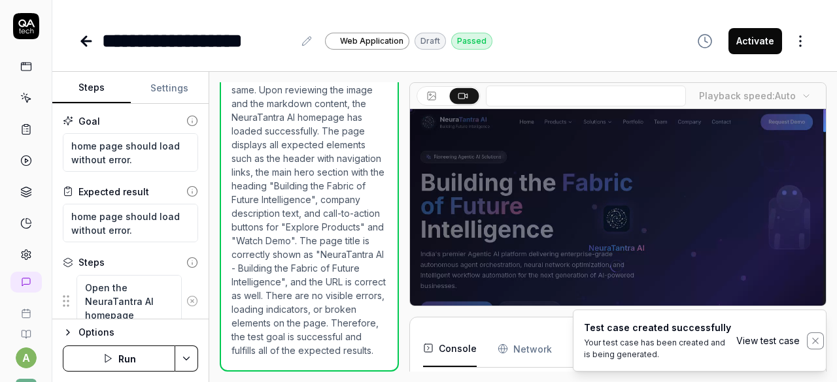
click at [813, 340] on icon "Notifications (F8)" at bounding box center [815, 341] width 6 height 6
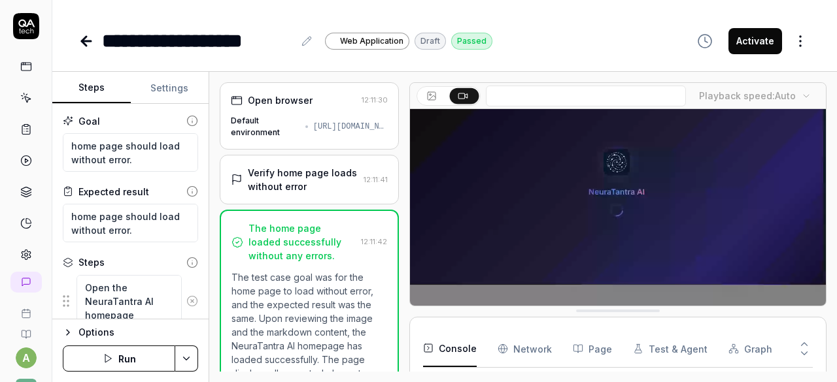
click at [86, 45] on icon at bounding box center [84, 41] width 5 height 9
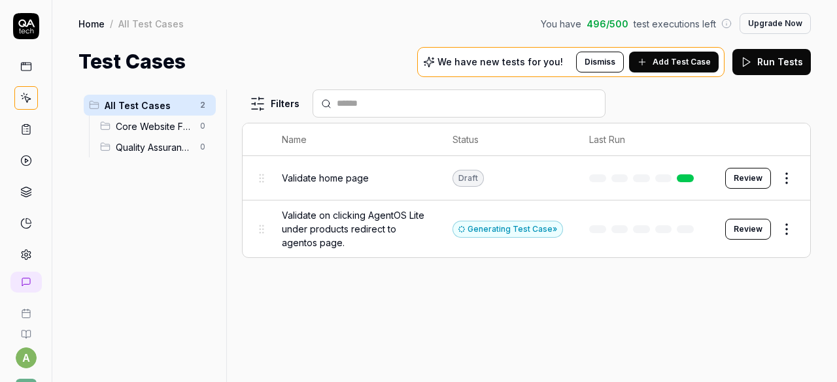
click at [790, 227] on html "a N Home / All Test Cases You have 496 / 500 test executions left Upgrade Now H…" at bounding box center [418, 191] width 837 height 382
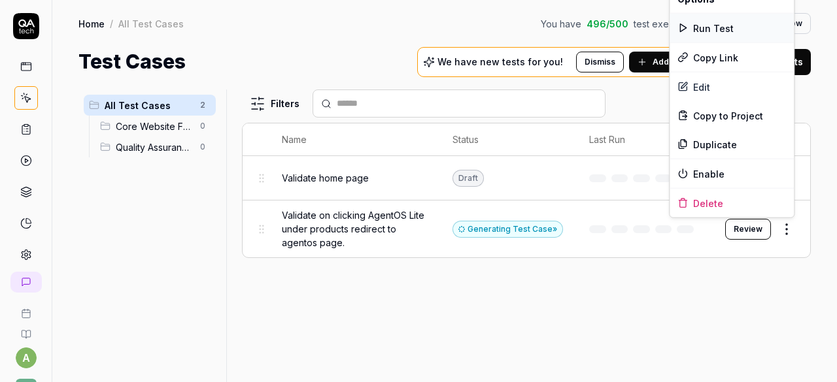
click at [711, 25] on div "Run Test" at bounding box center [732, 28] width 124 height 29
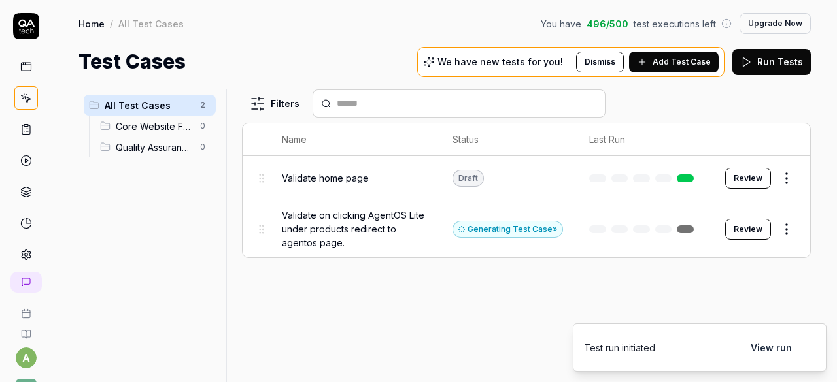
click at [436, 298] on div "Filters Name Status Last Run Validate home page Draft Review Validate on clicki…" at bounding box center [526, 236] width 569 height 293
click at [785, 348] on button "View run" at bounding box center [771, 348] width 57 height 26
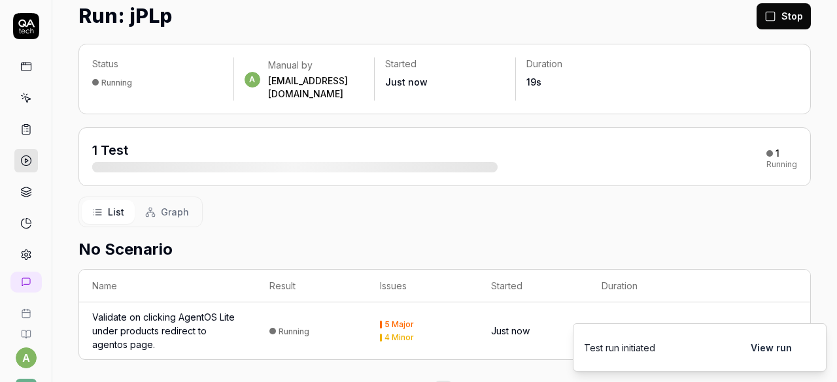
scroll to position [65, 0]
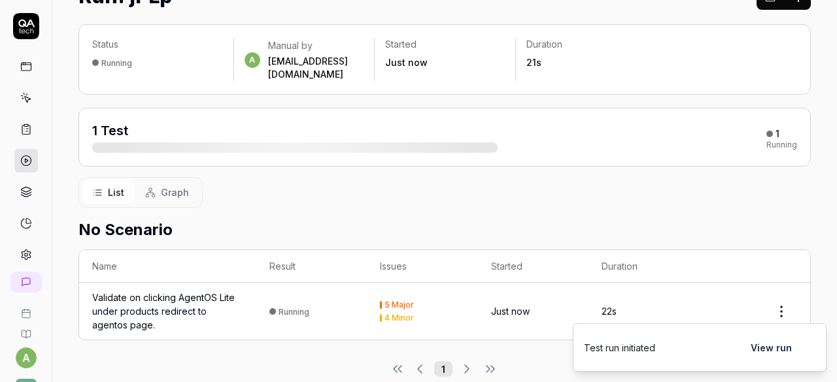
click at [384, 301] on div "5 Major" at bounding box center [398, 305] width 29 height 8
click at [384, 314] on div "4 Minor" at bounding box center [398, 318] width 29 height 8
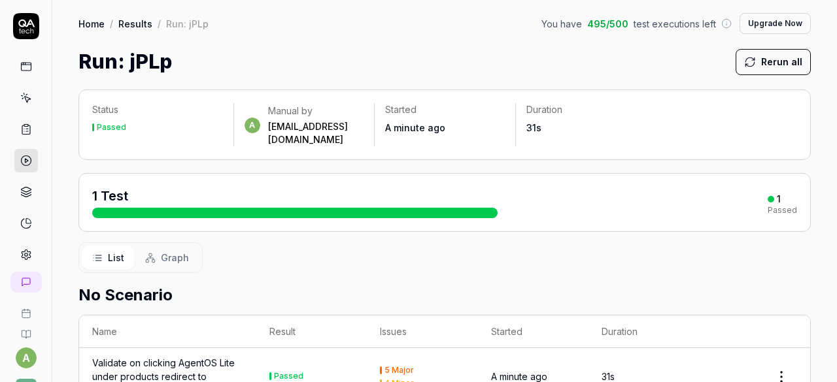
scroll to position [72, 0]
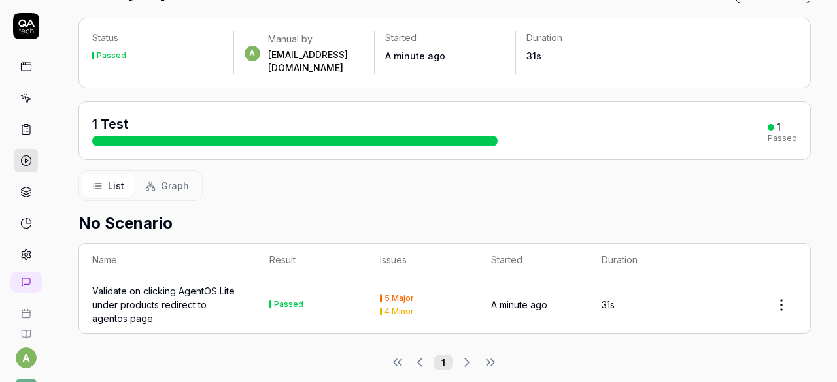
click at [772, 292] on html "a N Home / Results / Run: jPLp You have 495 / 500 test executions left Upgrade …" at bounding box center [418, 191] width 837 height 382
click at [659, 342] on html "a N Home / Results / Run: jPLp You have 495 / 500 test executions left Upgrade …" at bounding box center [418, 191] width 837 height 382
click at [158, 290] on div "Validate on clicking AgentOS Lite under products redirect to agentos page." at bounding box center [167, 304] width 151 height 41
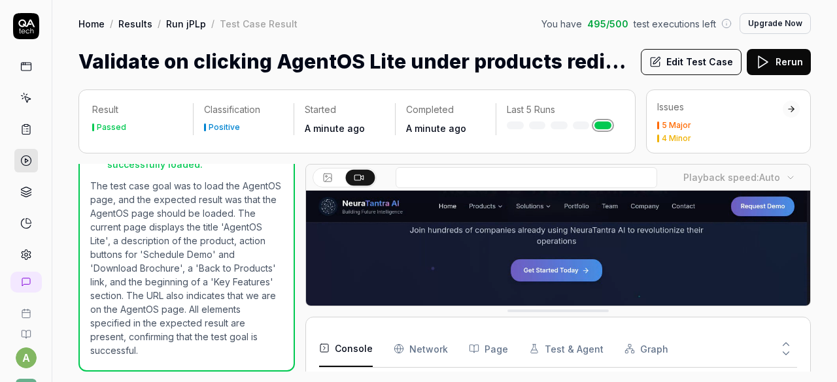
scroll to position [521, 0]
click at [679, 127] on div "5 Major" at bounding box center [676, 126] width 29 height 8
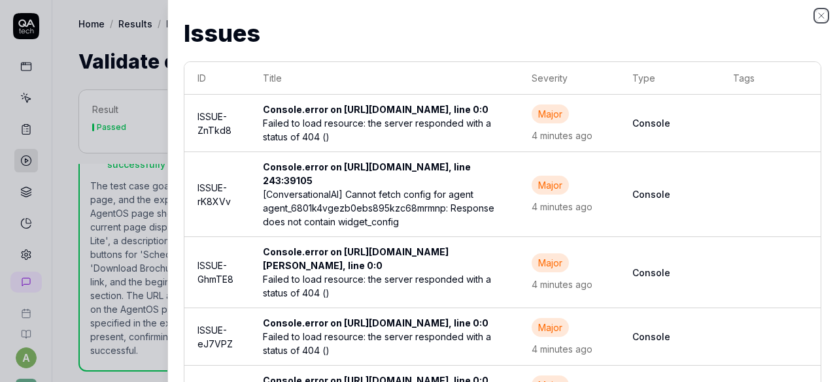
click at [825, 13] on icon "button" at bounding box center [821, 15] width 10 height 10
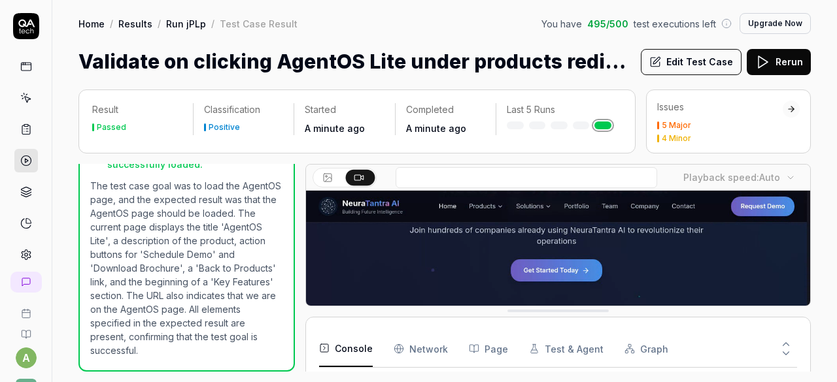
click at [679, 142] on div "4 Minor" at bounding box center [676, 139] width 29 height 8
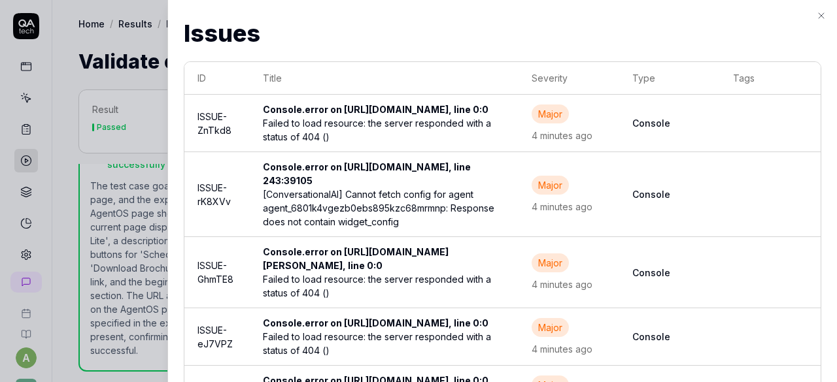
click at [815, 14] on div "Issues Issues ID Title Severity Type Tags ISSUE-ZnTkd8 Console.error on [URL][D…" at bounding box center [502, 191] width 670 height 382
click at [826, 18] on icon "button" at bounding box center [821, 15] width 10 height 10
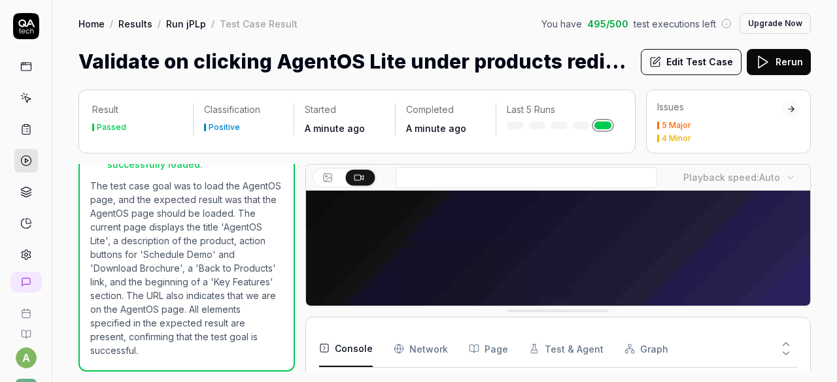
click at [661, 139] on div "4 Minor" at bounding box center [720, 139] width 126 height 8
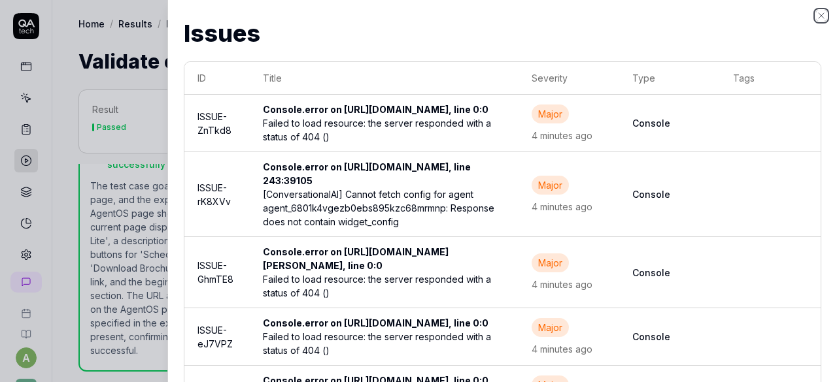
click at [825, 12] on icon "button" at bounding box center [821, 15] width 10 height 10
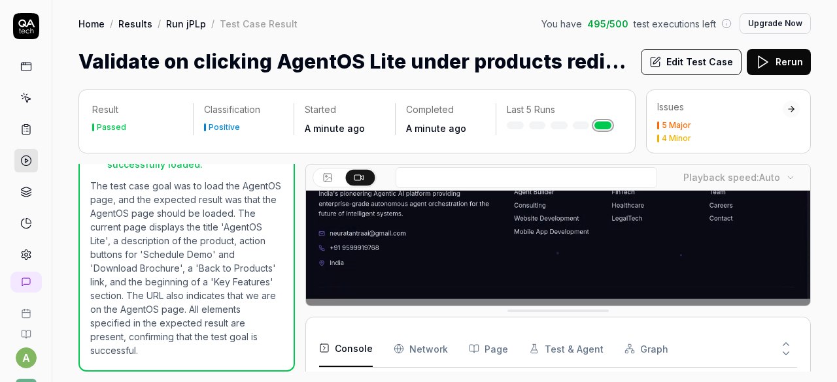
scroll to position [192, 0]
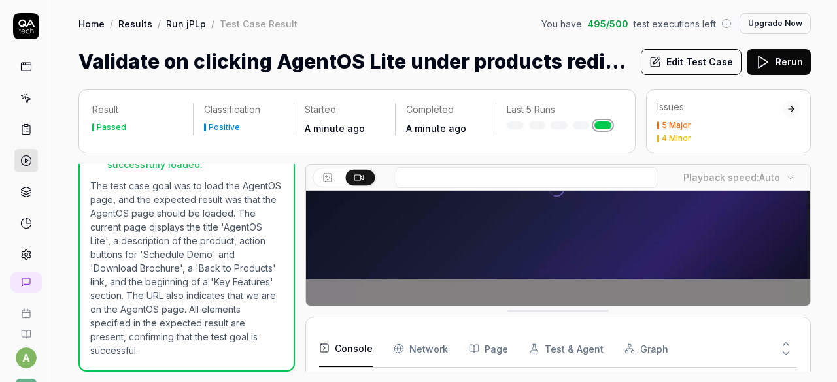
click at [89, 21] on link "Home" at bounding box center [91, 23] width 26 height 13
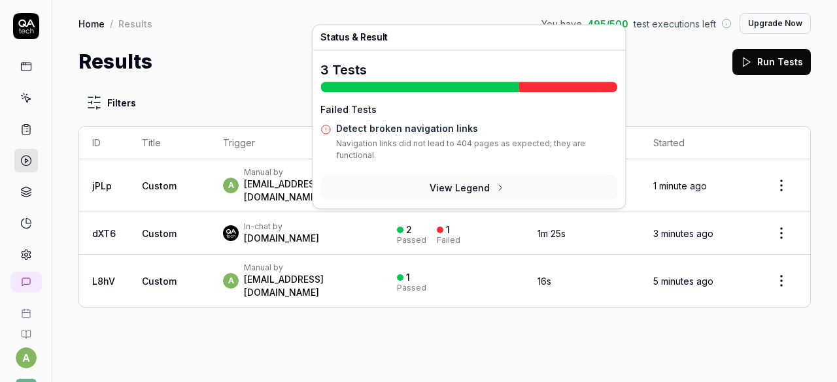
click at [412, 224] on div "2" at bounding box center [404, 230] width 15 height 12
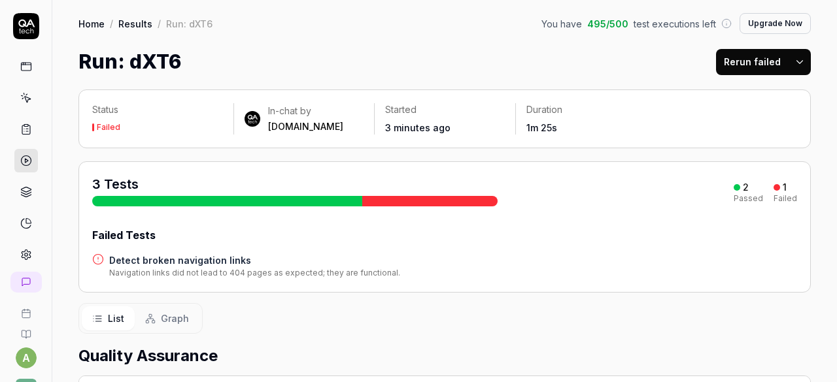
click at [97, 25] on link "Home" at bounding box center [91, 23] width 26 height 13
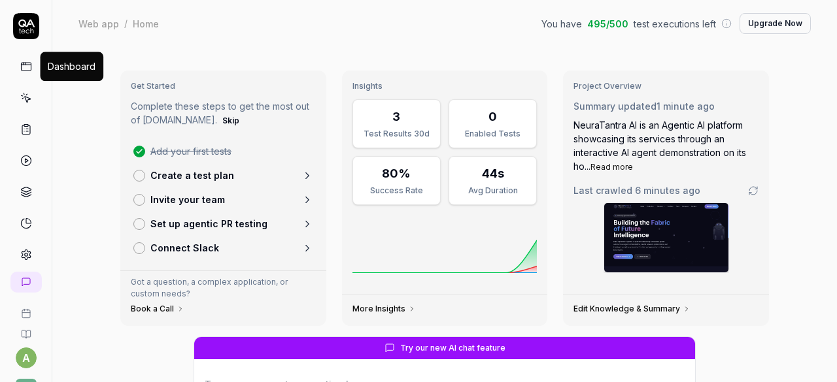
click at [22, 70] on icon at bounding box center [26, 67] width 12 height 12
click at [21, 31] on icon at bounding box center [23, 31] width 4 height 4
click at [22, 62] on icon at bounding box center [26, 67] width 12 height 12
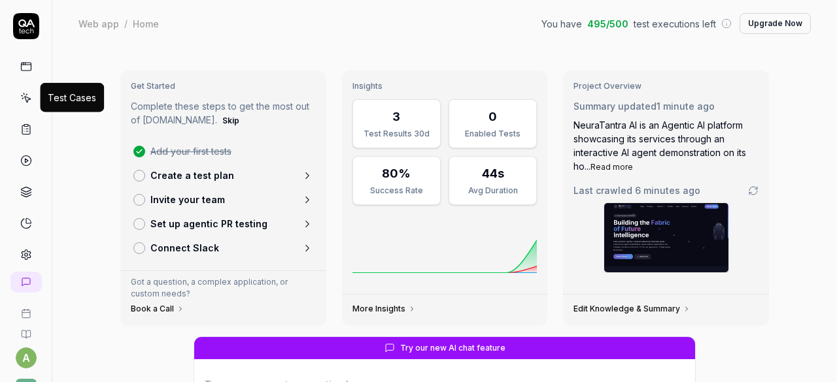
click at [22, 101] on icon at bounding box center [26, 98] width 12 height 12
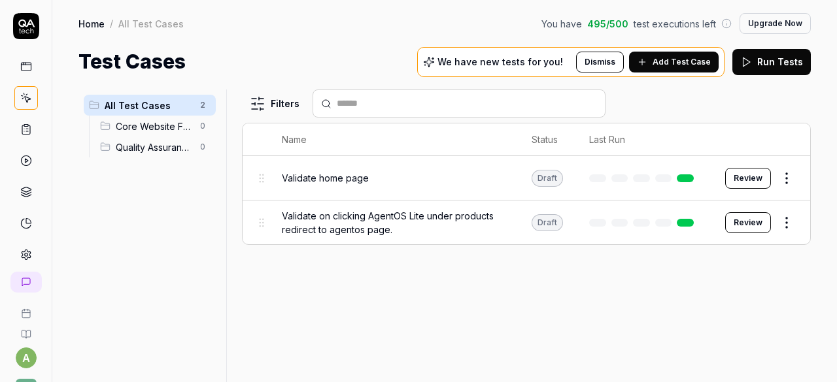
click at [750, 218] on button "Review" at bounding box center [748, 222] width 46 height 21
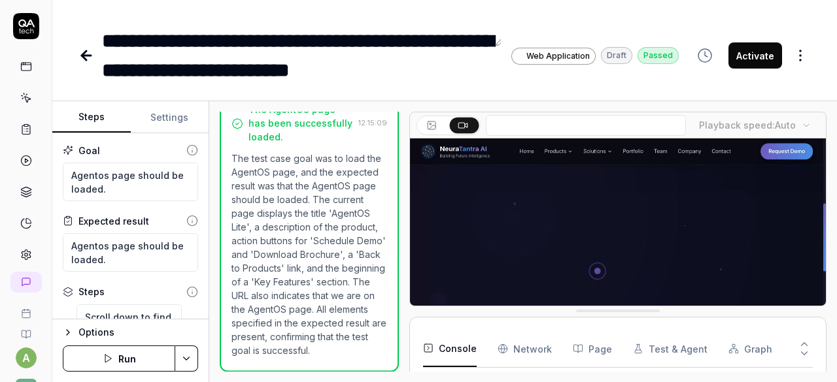
scroll to position [311, 0]
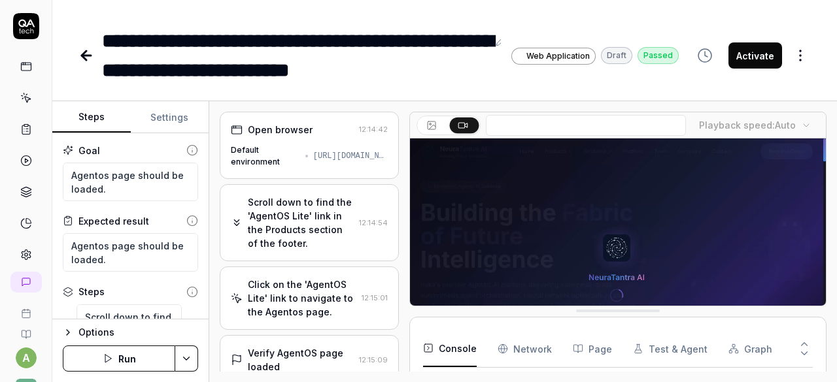
click at [82, 56] on icon at bounding box center [86, 56] width 9 height 0
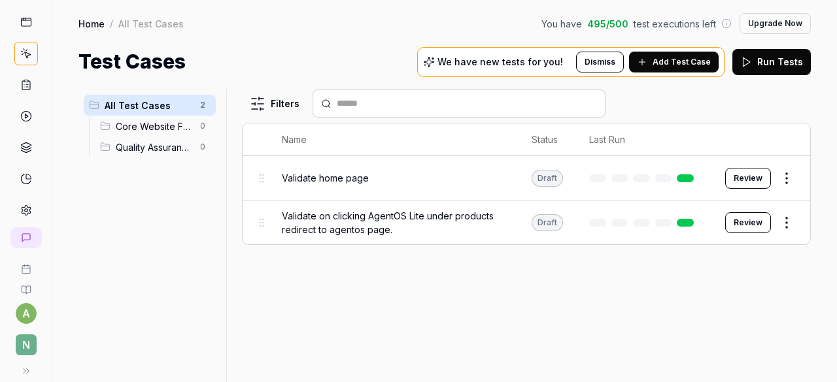
scroll to position [56, 0]
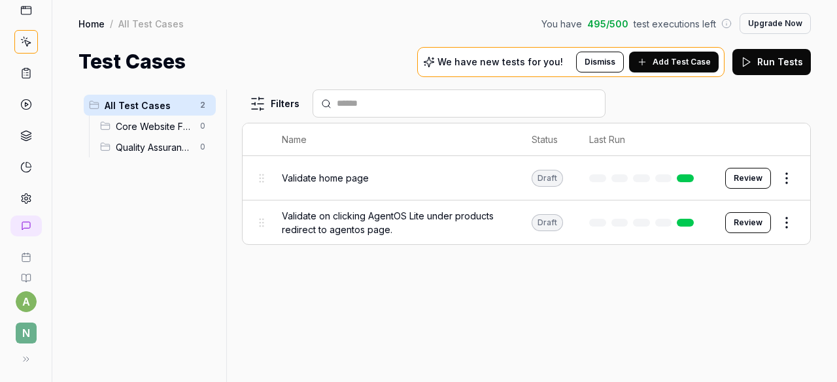
click at [771, 24] on button "Upgrade Now" at bounding box center [774, 23] width 71 height 21
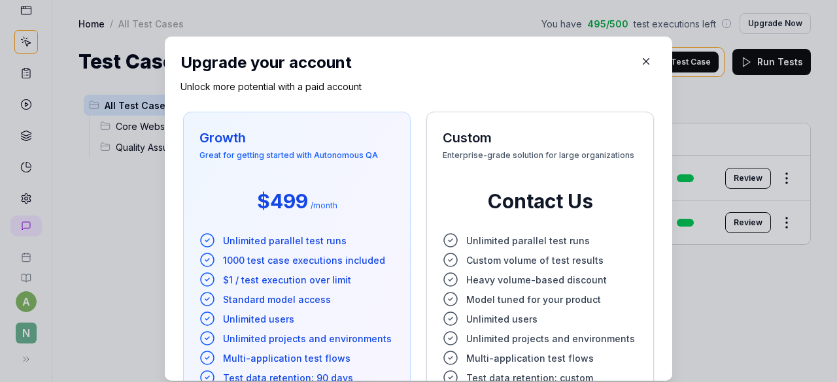
scroll to position [0, 0]
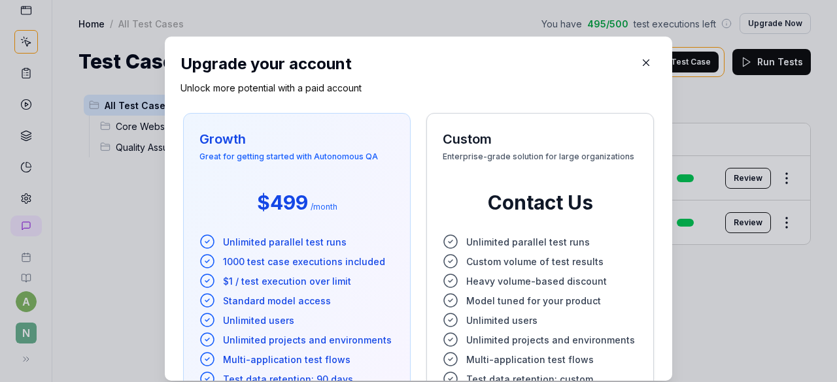
click at [640, 67] on icon "button" at bounding box center [646, 63] width 12 height 12
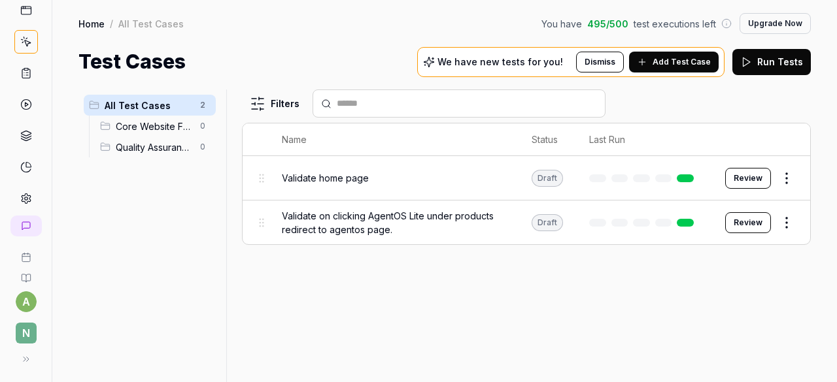
click at [659, 61] on span "Add Test Case" at bounding box center [682, 62] width 58 height 12
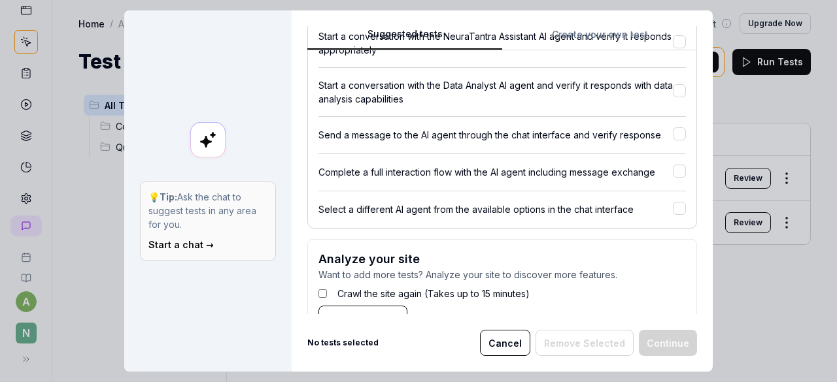
scroll to position [560, 0]
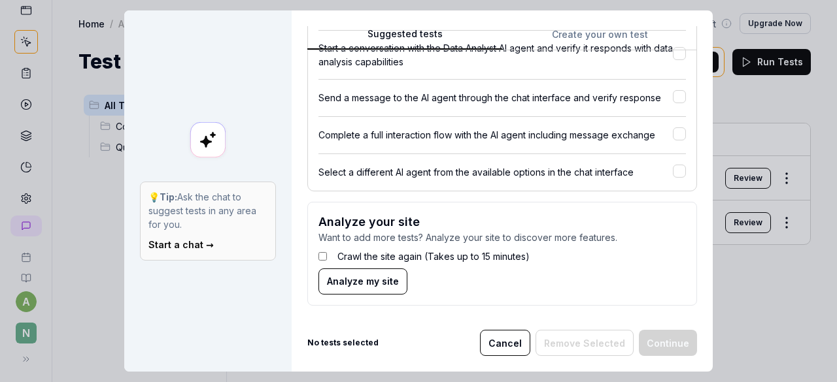
click at [504, 341] on button "Cancel" at bounding box center [505, 343] width 50 height 26
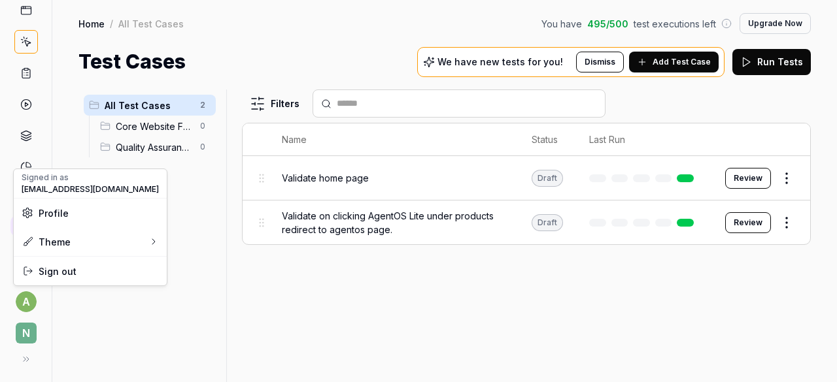
click at [24, 301] on html "a N Home / All Test Cases You have 495 / 500 test executions left Upgrade Now H…" at bounding box center [418, 191] width 837 height 382
click at [50, 278] on span "Sign out" at bounding box center [58, 272] width 38 height 14
